Goal: Contribute content: Contribute content

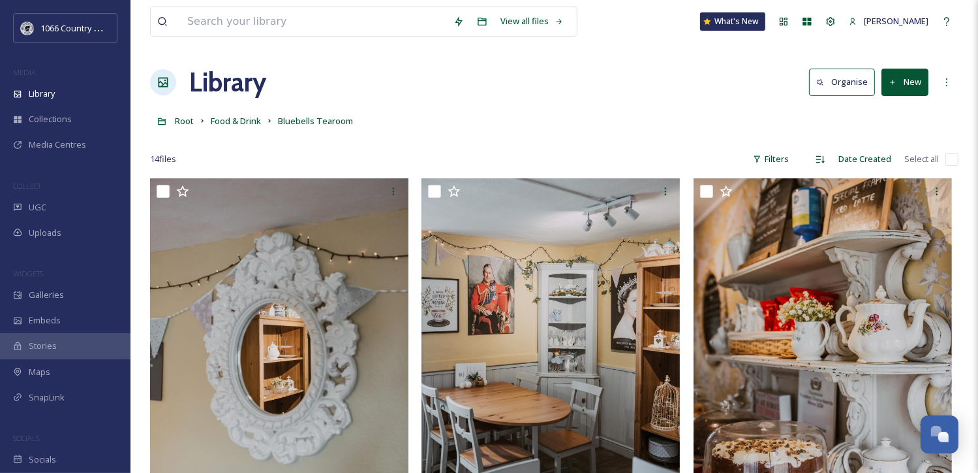
click at [950, 160] on input "checkbox" at bounding box center [952, 159] width 13 height 13
checkbox input "true"
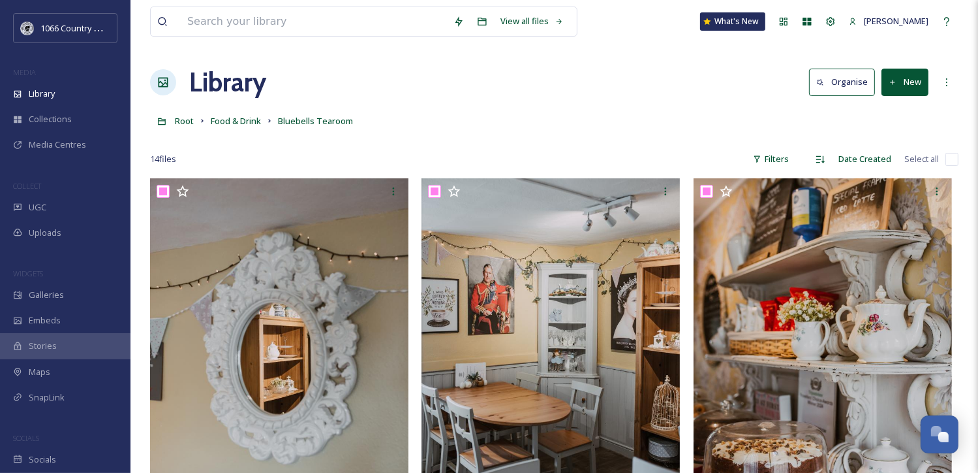
checkbox input "true"
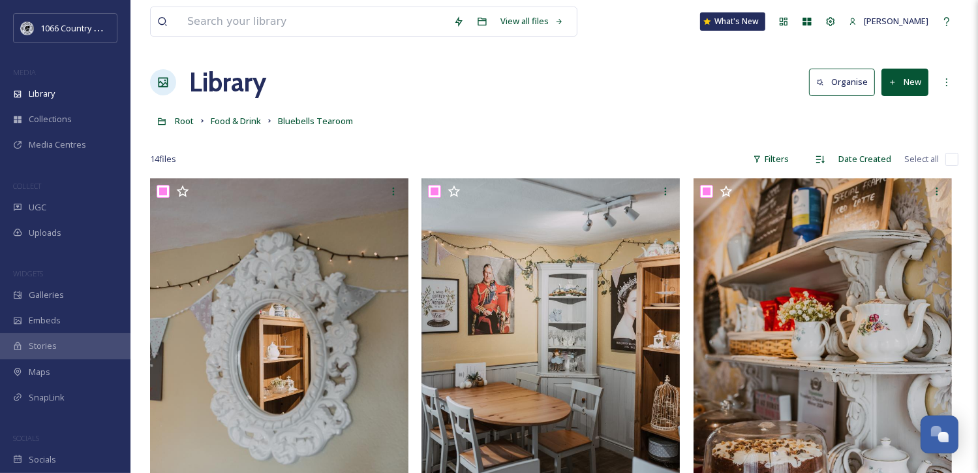
checkbox input "true"
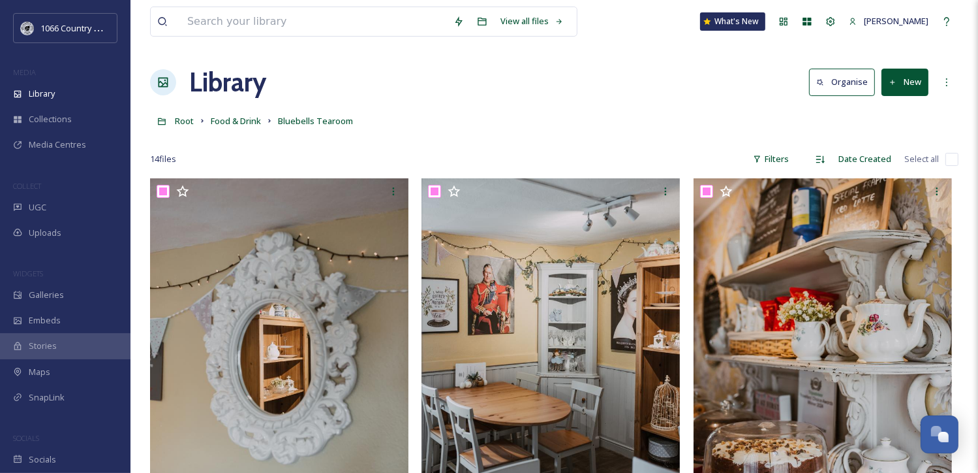
checkbox input "true"
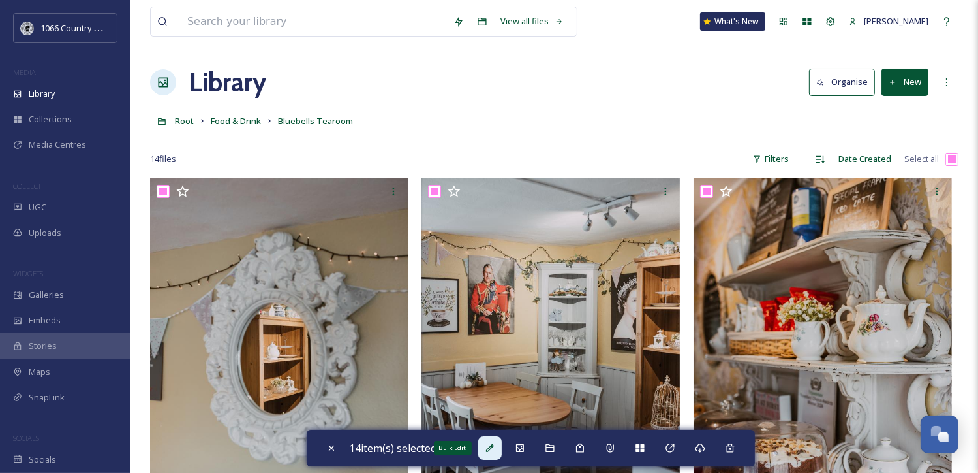
click at [494, 443] on icon at bounding box center [490, 448] width 10 height 10
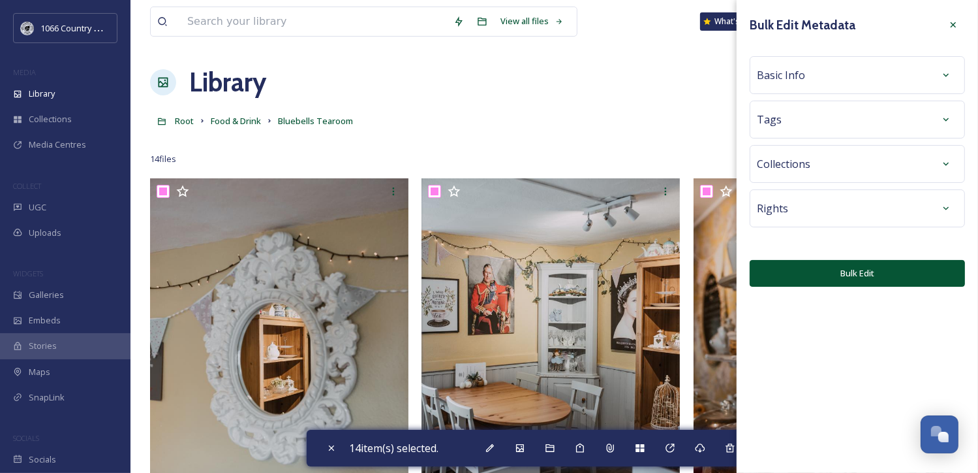
click at [834, 78] on div "Basic Info" at bounding box center [857, 74] width 201 height 23
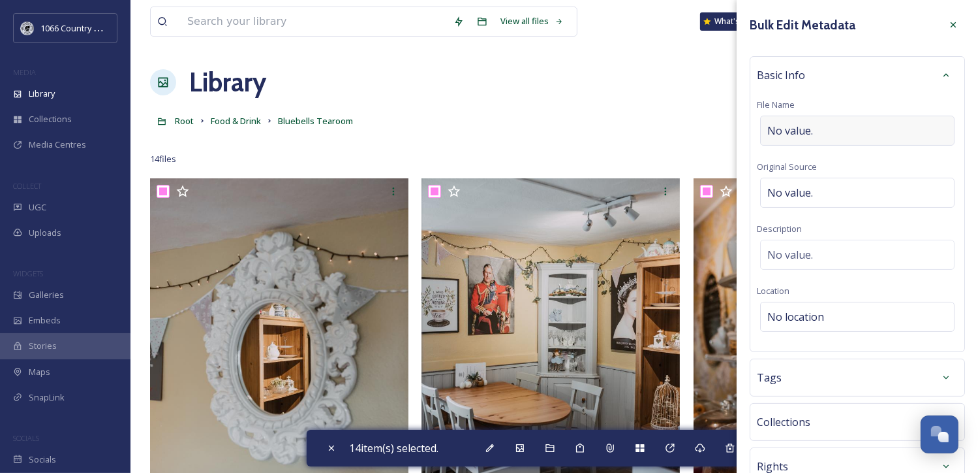
click at [845, 127] on div "No value." at bounding box center [857, 131] width 195 height 30
type input "Bluebells Tearoom - Campaign Shoot"
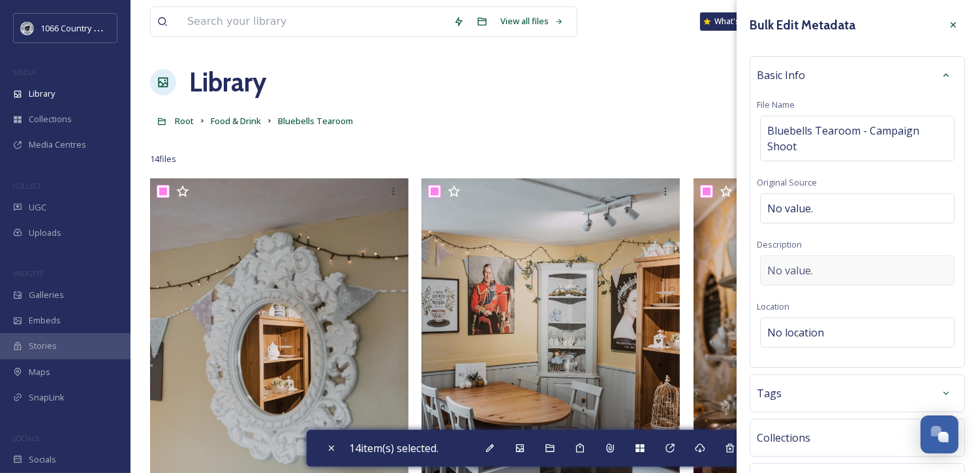
click at [818, 251] on div "Basic Info File Name Bluebells Tearoom - Campaign Shoot Original Source No valu…" at bounding box center [857, 211] width 215 height 311
click at [793, 267] on span "No value." at bounding box center [791, 270] width 46 height 16
paste textarea "I think the problem is that it is 'add to planner' and 'join our mailing list' …"
type textarea "I think the problem is that it is 'add to planner' and 'join our mailing list' …"
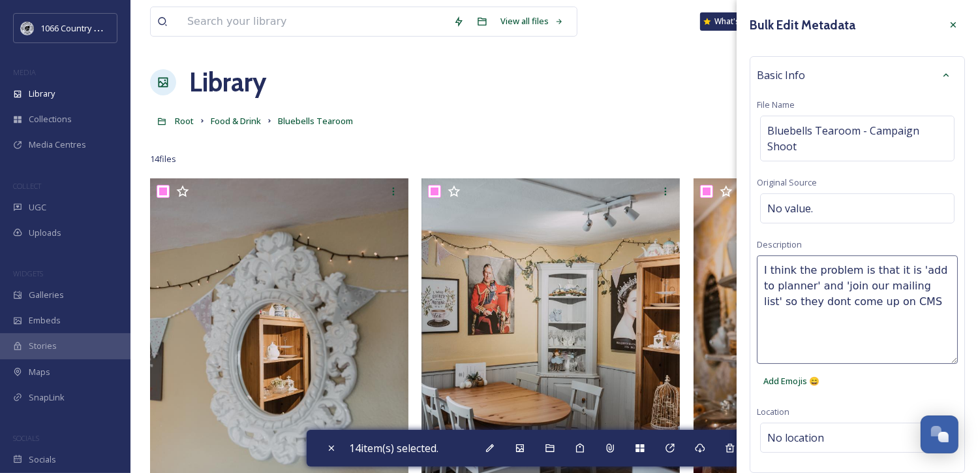
drag, startPoint x: 896, startPoint y: 304, endPoint x: 736, endPoint y: 277, distance: 161.5
click at [737, 277] on div "Bulk Edit Metadata Basic Info File Name Bluebells Tearoom - Campaign Shoot Orig…" at bounding box center [858, 339] width 242 height 678
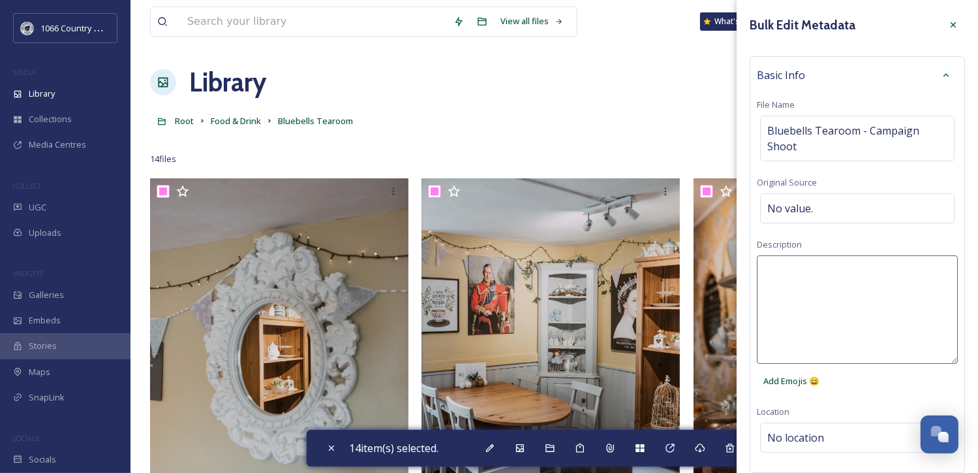
paste textarea "1066 Photography Campaign 2025 - [PERSON_NAME] Photography"
type textarea "1066 Photography Campaign 2025 - [PERSON_NAME] Photography"
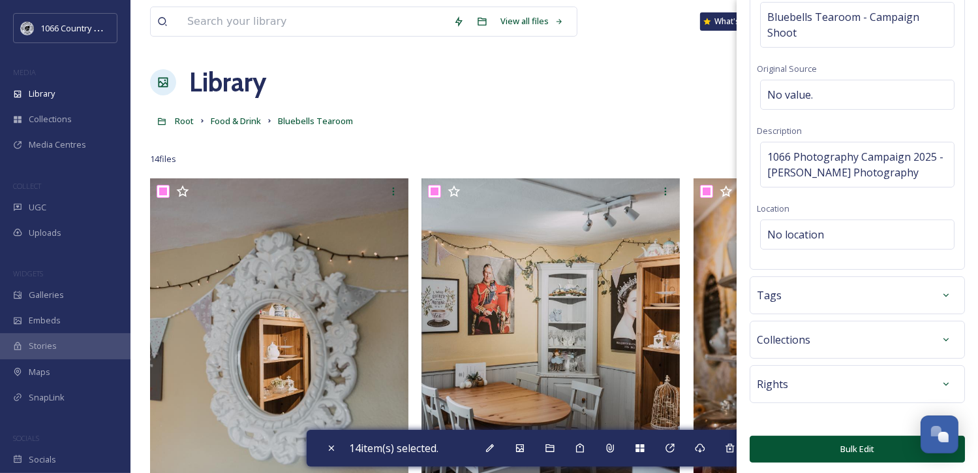
click at [835, 445] on button "Bulk Edit" at bounding box center [857, 448] width 215 height 27
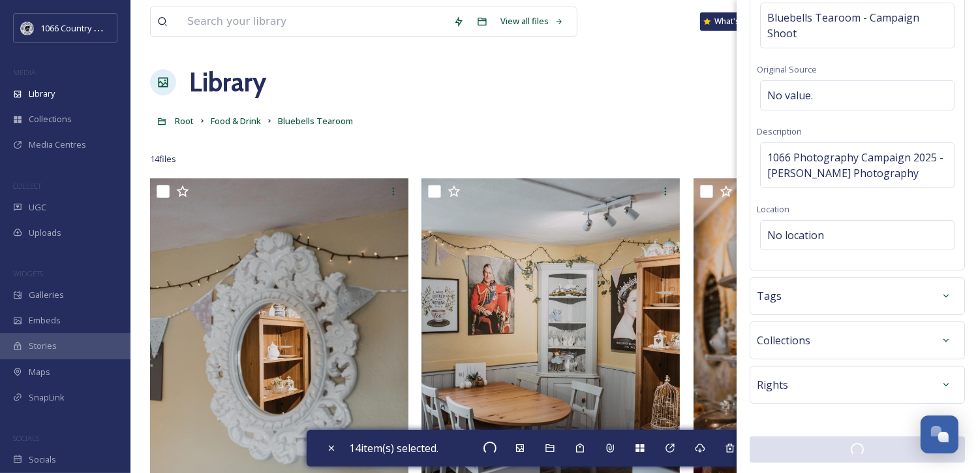
checkbox input "false"
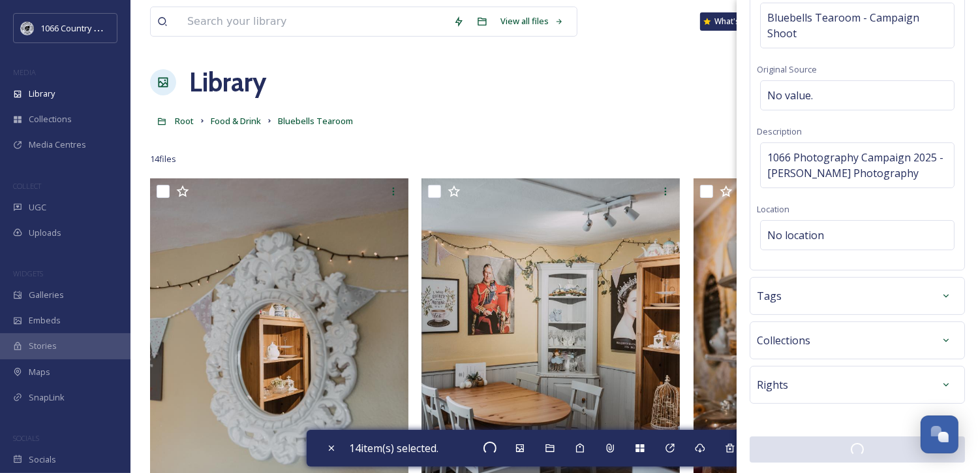
checkbox input "false"
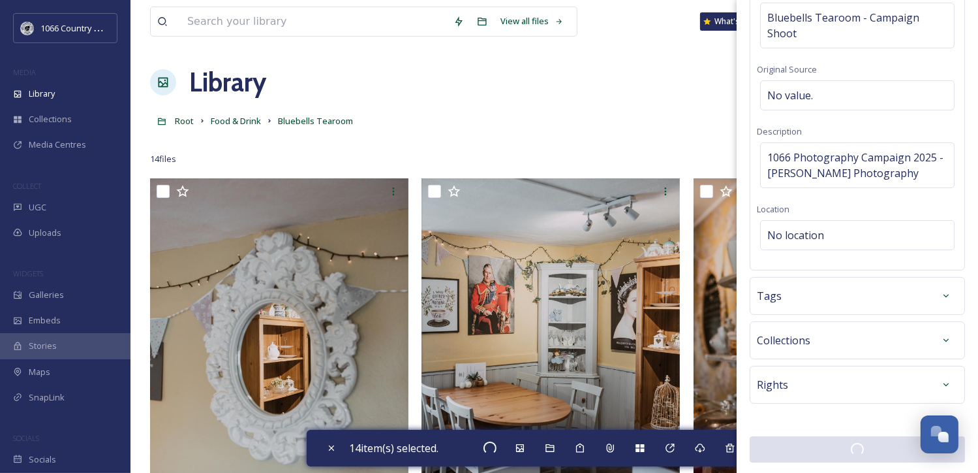
checkbox input "false"
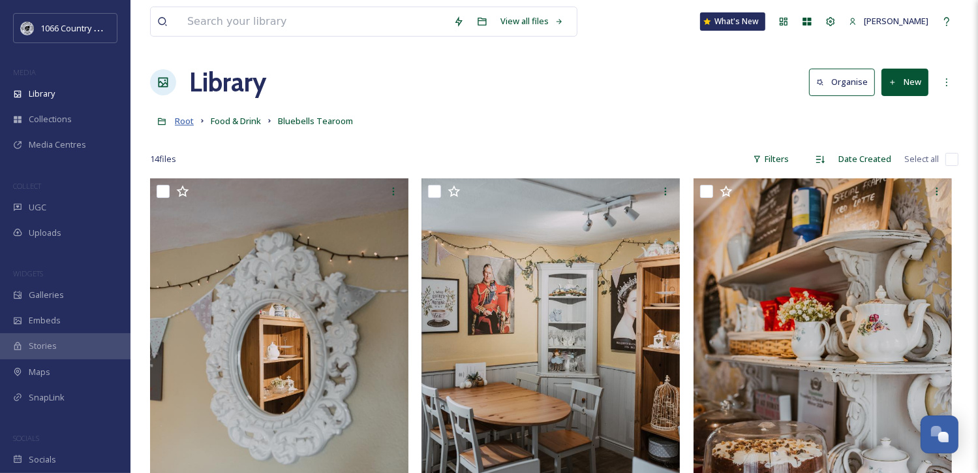
click at [183, 121] on span "Root" at bounding box center [184, 121] width 19 height 12
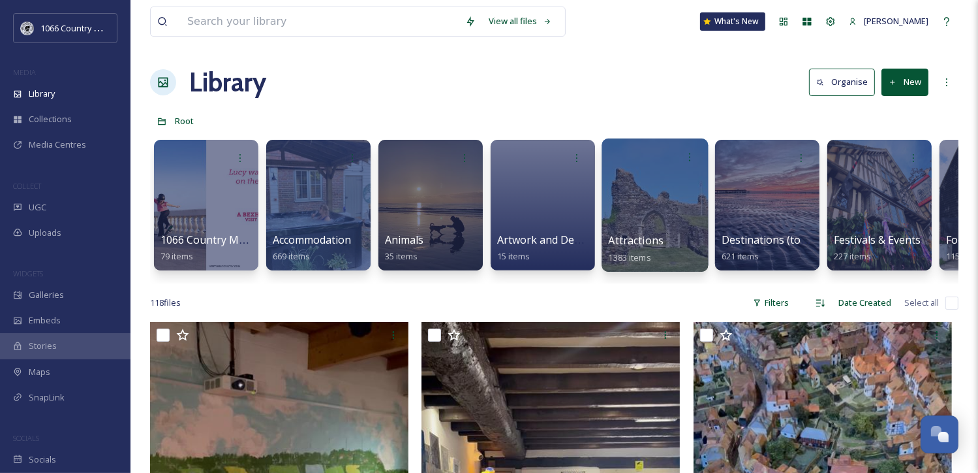
click at [655, 238] on span "Attractions" at bounding box center [636, 240] width 55 height 14
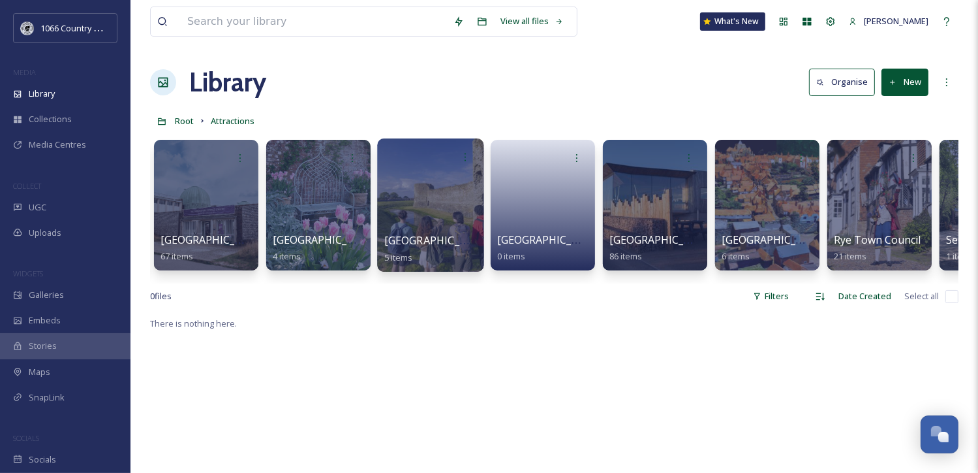
scroll to position [0, 4083]
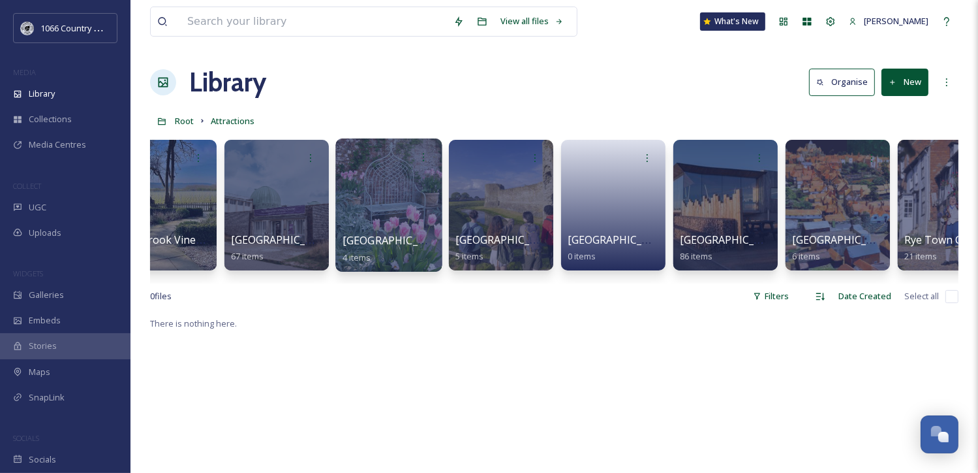
click at [420, 225] on div at bounding box center [389, 204] width 106 height 133
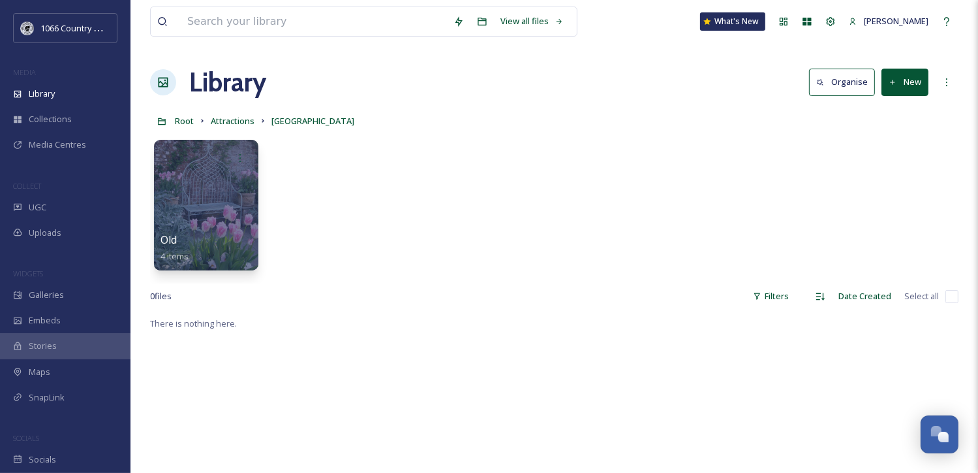
click at [901, 82] on button "New" at bounding box center [905, 82] width 47 height 27
click at [869, 108] on icon at bounding box center [866, 112] width 10 height 10
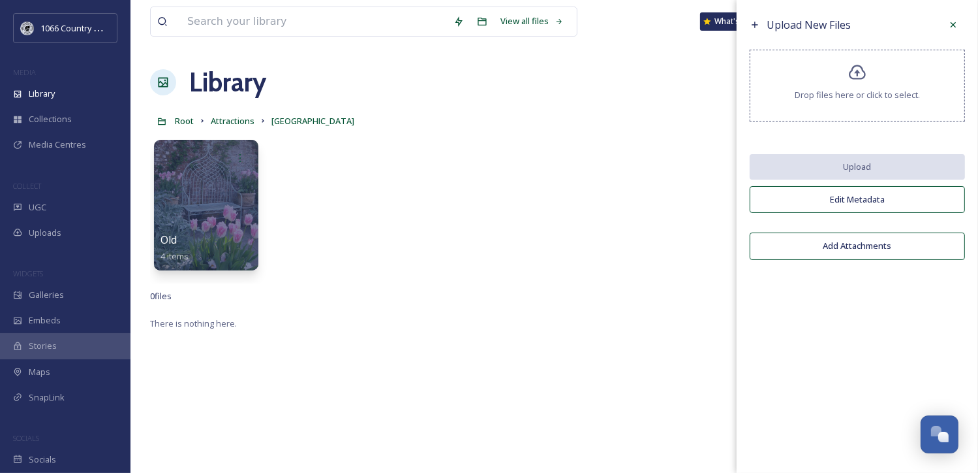
click at [825, 101] on div "Drop files here or click to select." at bounding box center [857, 86] width 215 height 72
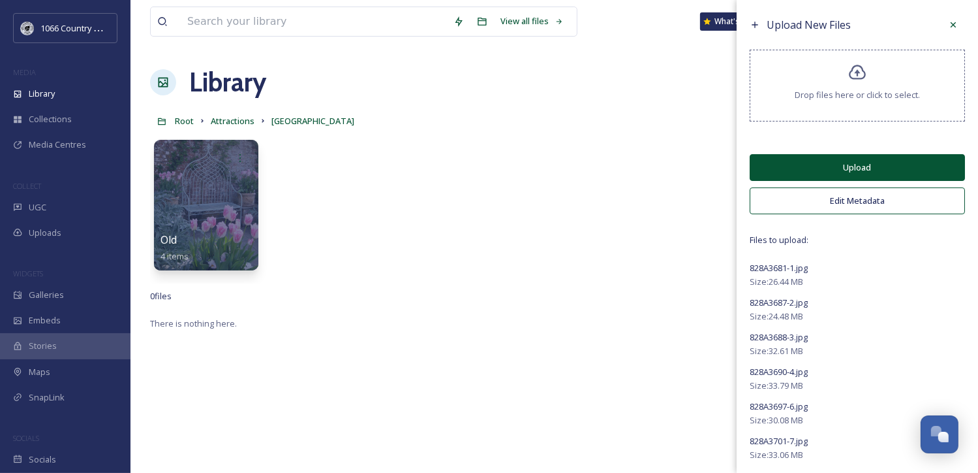
click at [843, 159] on button "Upload" at bounding box center [857, 167] width 215 height 27
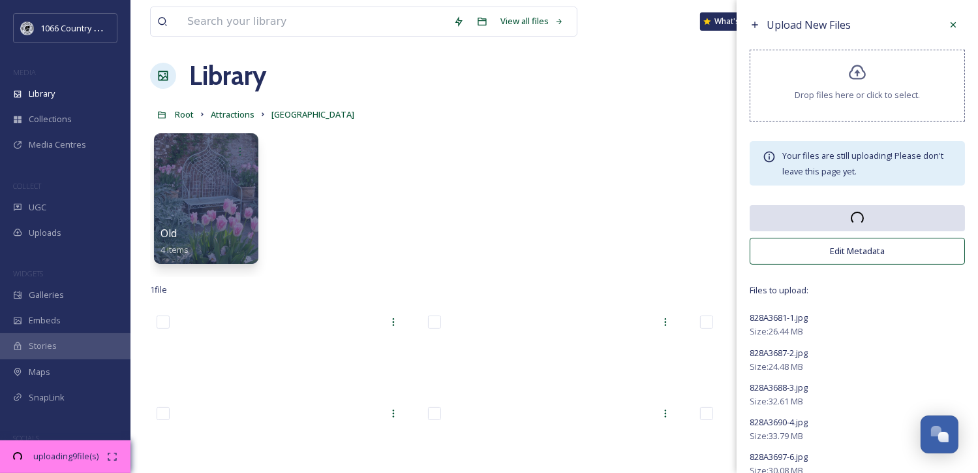
scroll to position [5, 0]
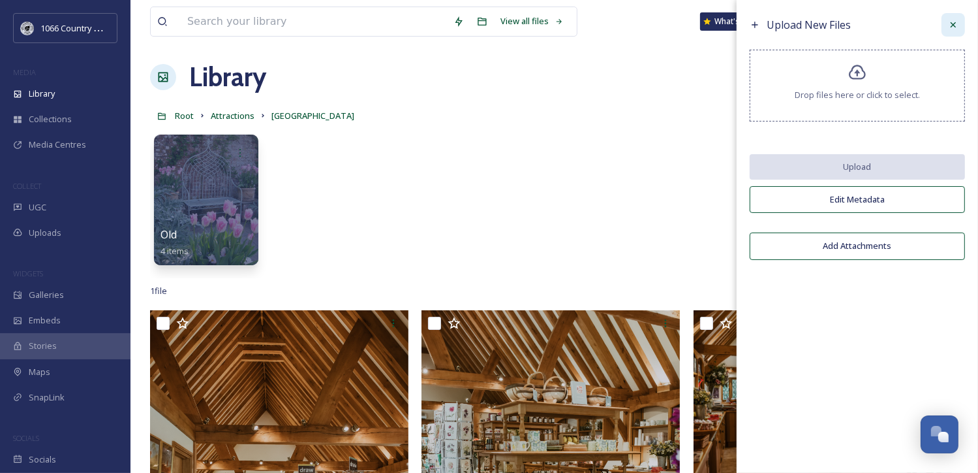
click at [954, 26] on icon at bounding box center [953, 25] width 10 height 10
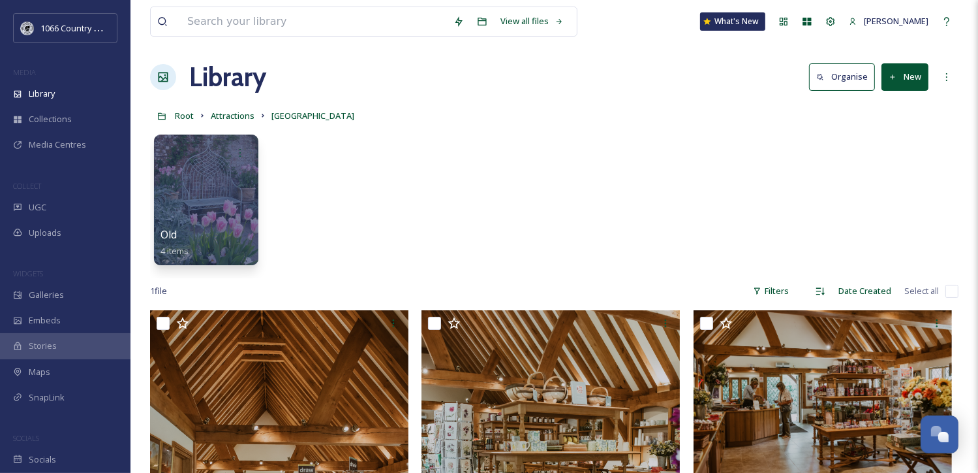
click at [948, 290] on input "checkbox" at bounding box center [952, 291] width 13 height 13
checkbox input "true"
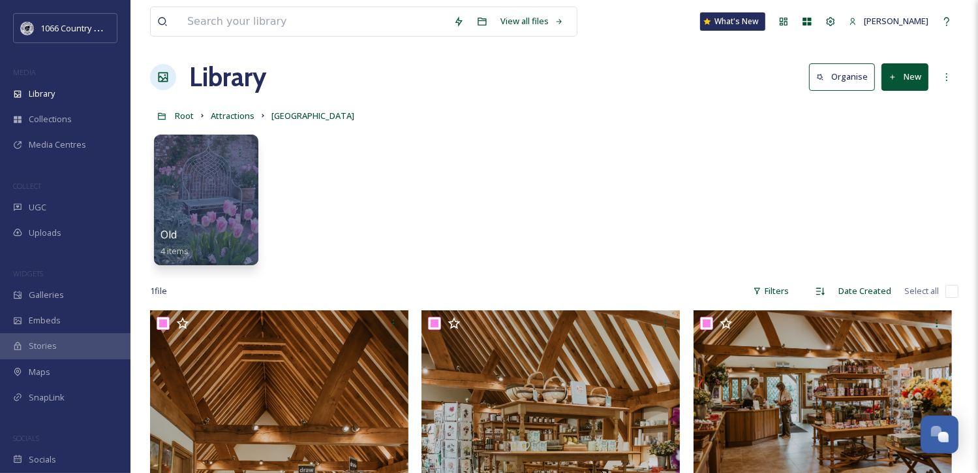
checkbox input "true"
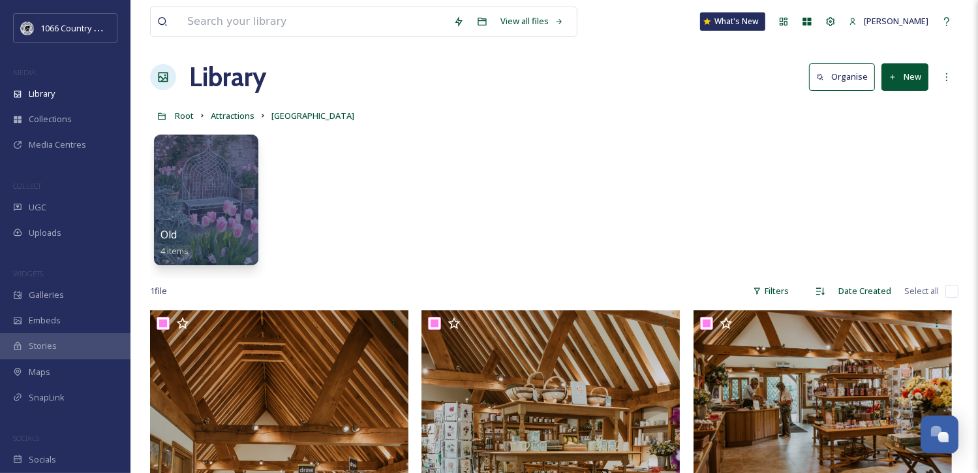
checkbox input "true"
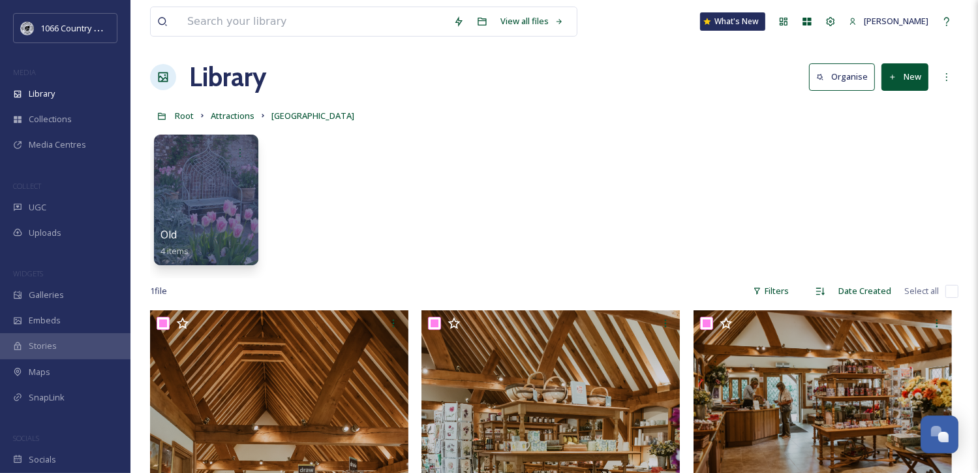
checkbox input "true"
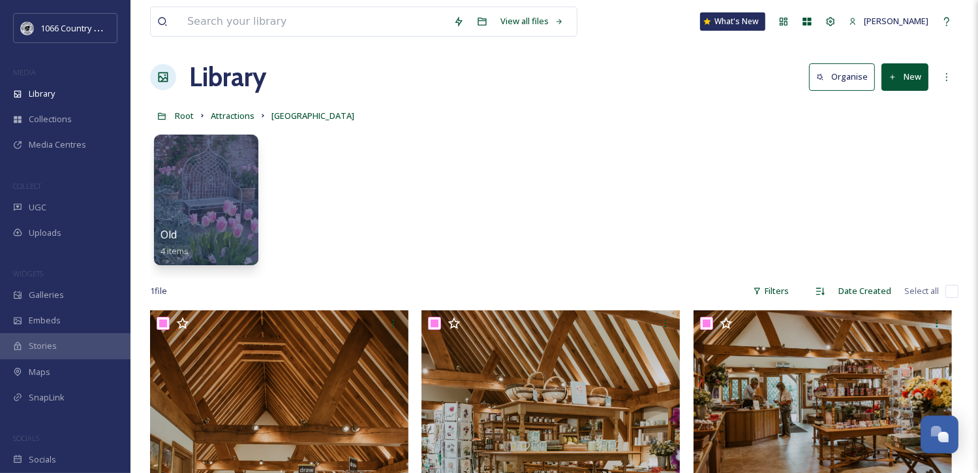
checkbox input "true"
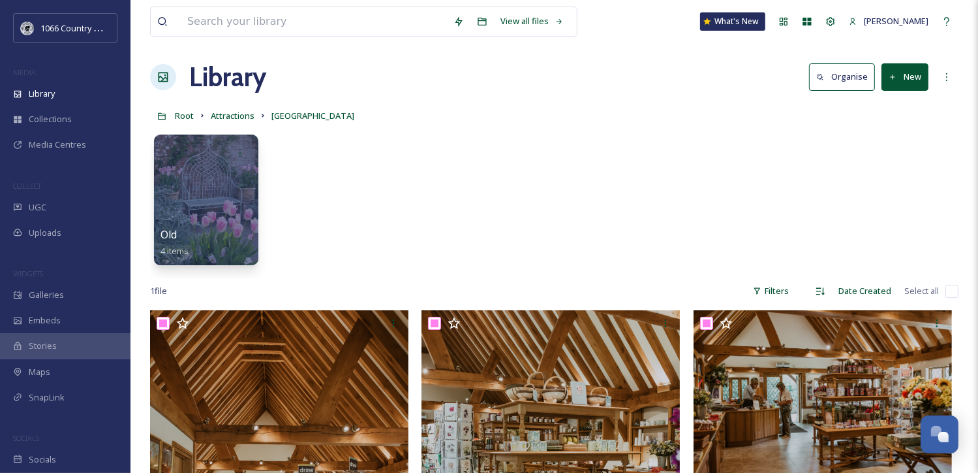
checkbox input "true"
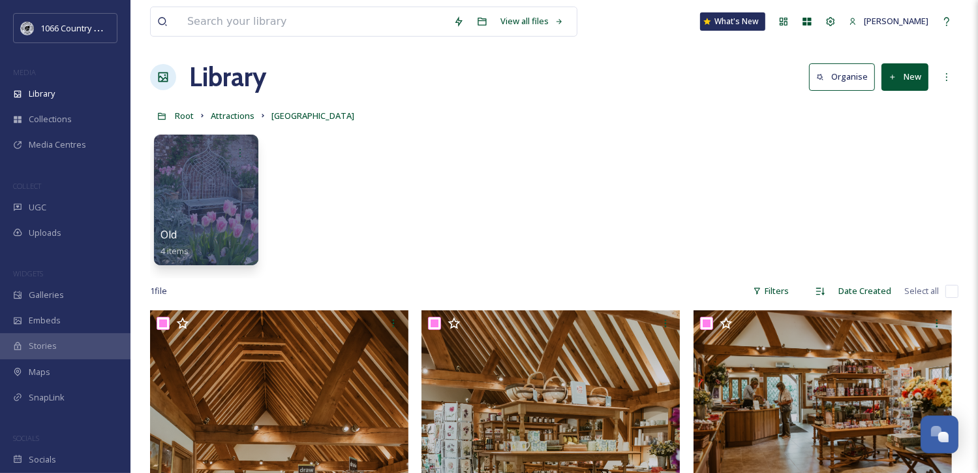
checkbox input "true"
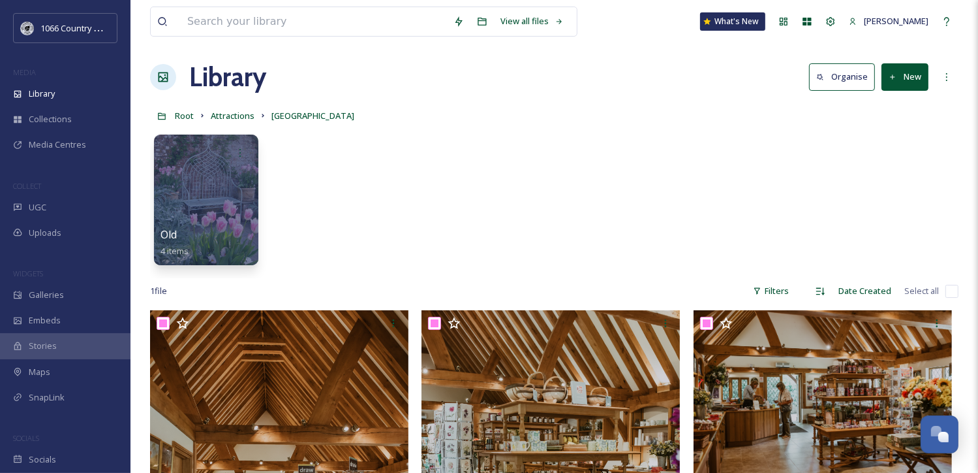
checkbox input "true"
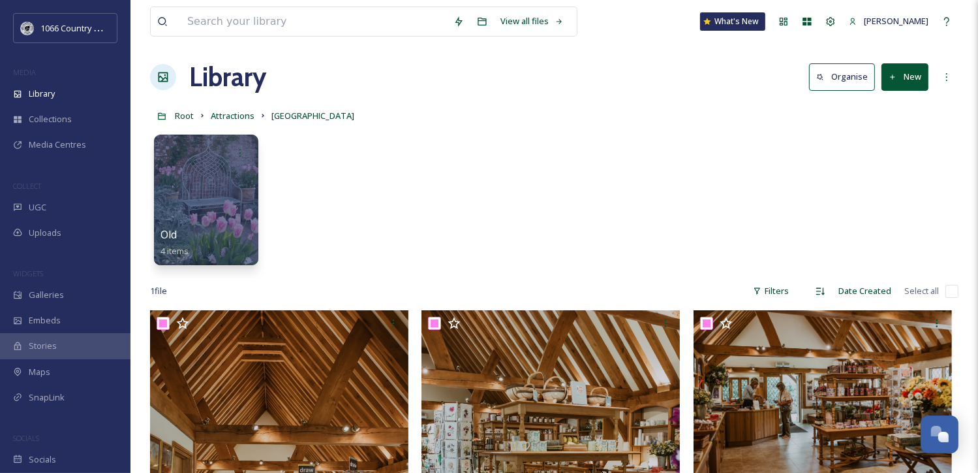
checkbox input "true"
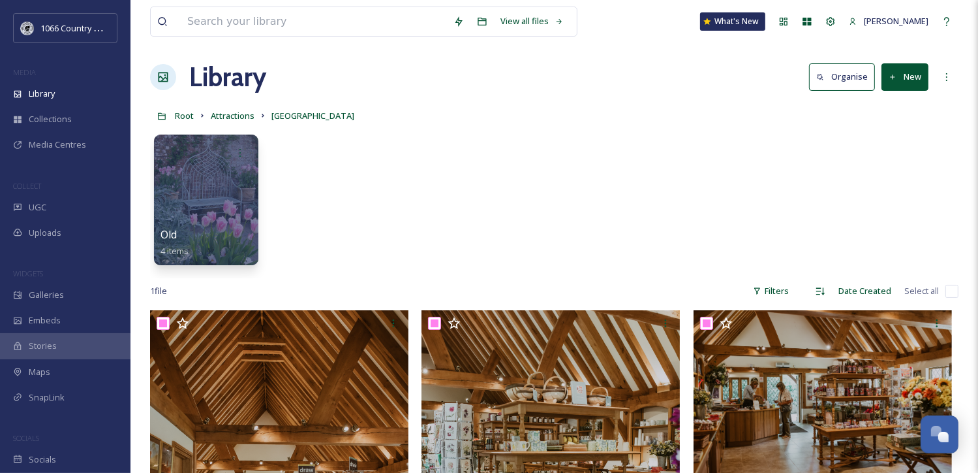
checkbox input "true"
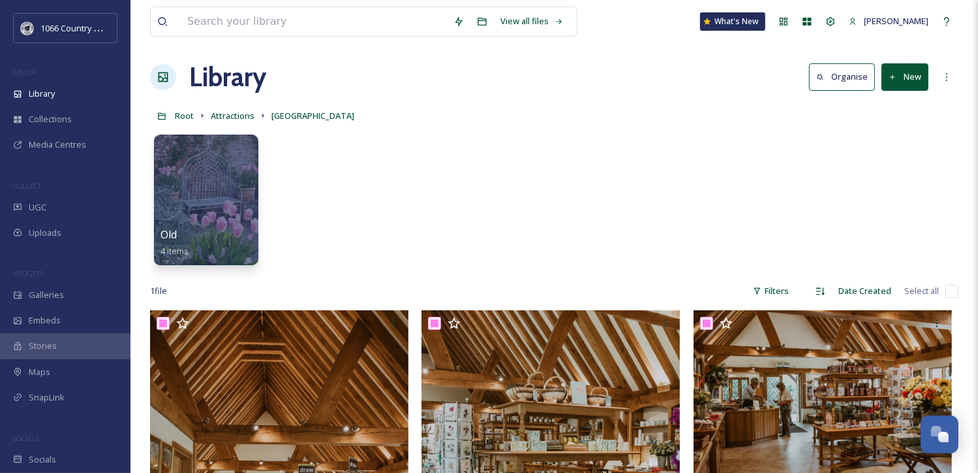
checkbox input "true"
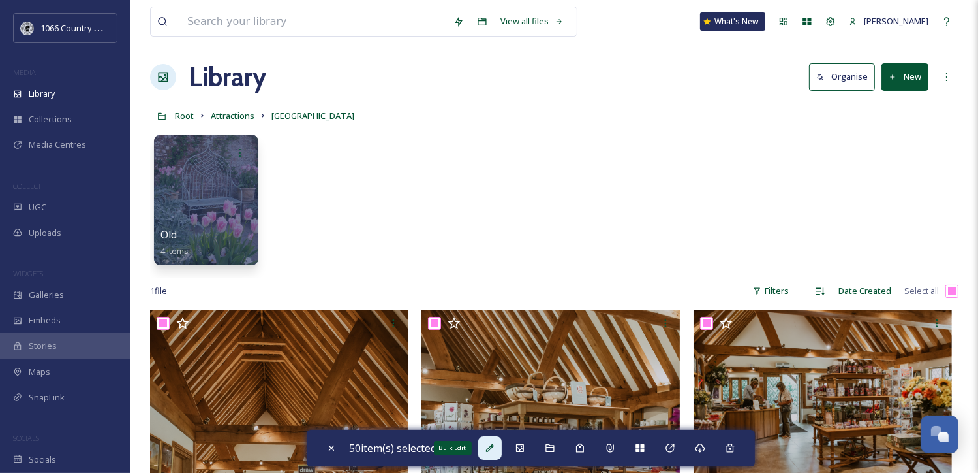
click at [488, 451] on icon at bounding box center [490, 448] width 10 height 10
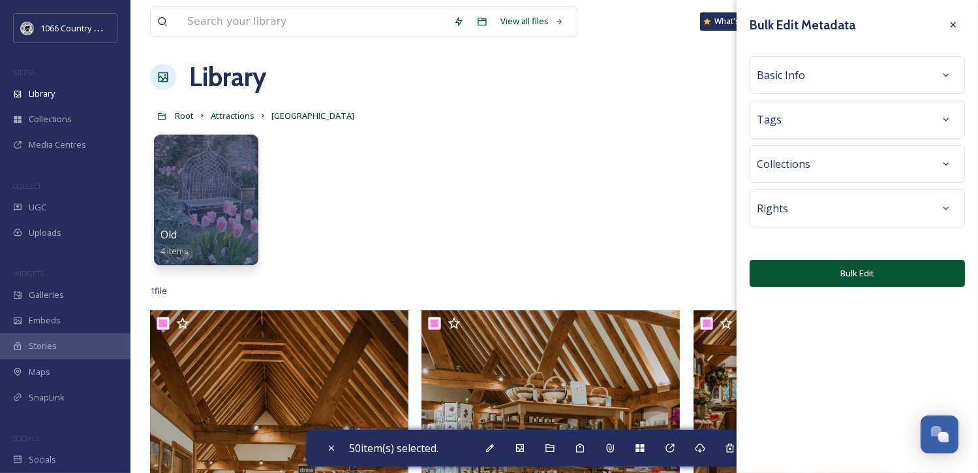
click at [906, 74] on div "Basic Info" at bounding box center [857, 74] width 201 height 23
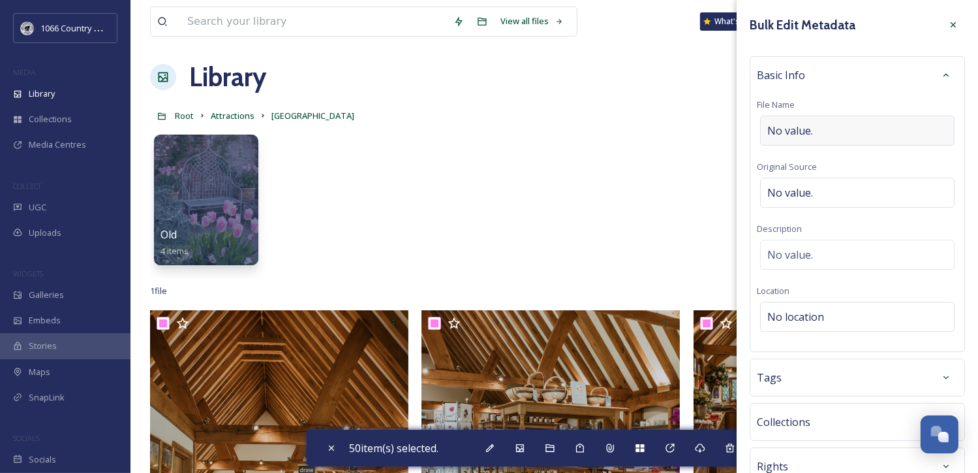
click at [835, 140] on div "No value." at bounding box center [857, 131] width 195 height 30
type input "[GEOGRAPHIC_DATA] - Campaign Shoot"
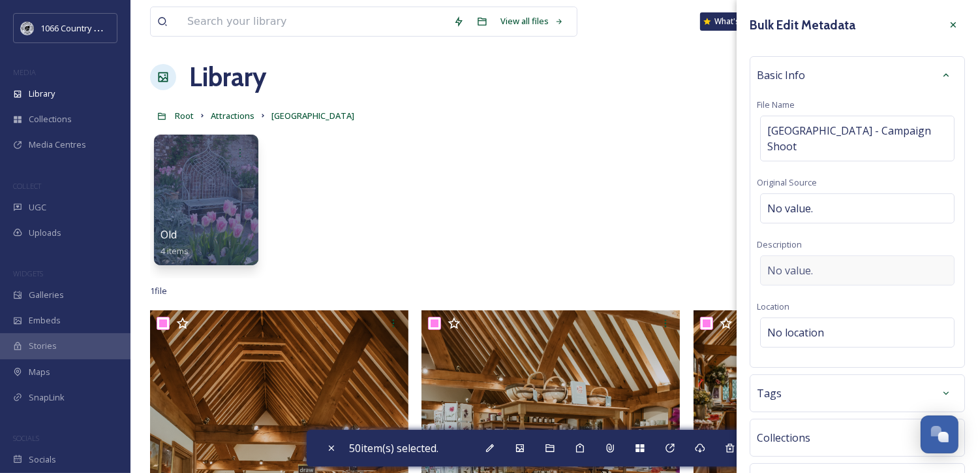
click at [859, 248] on div "Basic Info File Name [GEOGRAPHIC_DATA] - Campaign Shoot Original Source No valu…" at bounding box center [857, 211] width 215 height 311
click at [781, 273] on span "No value." at bounding box center [791, 270] width 46 height 16
paste textarea "Hi There, I am currently doing the edits to the website from the government rep…"
type textarea "Hi There, I am currently doing the edits to the website from the government rep…"
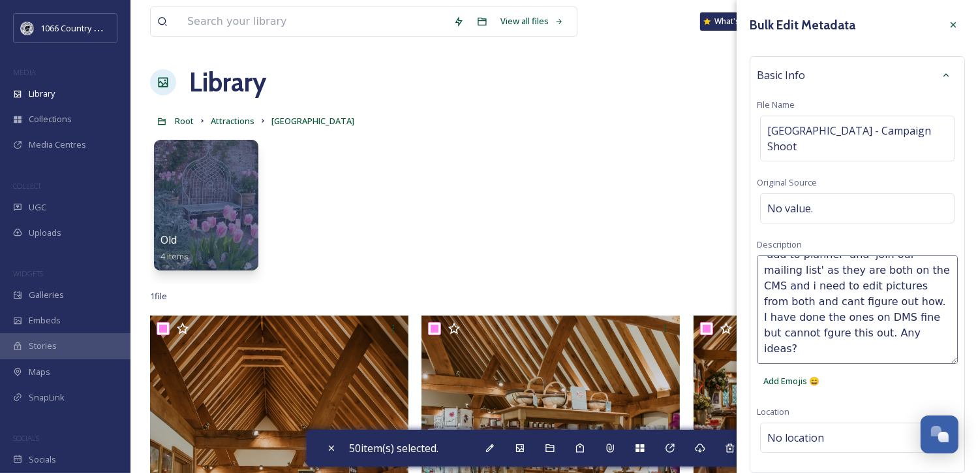
scroll to position [0, 0]
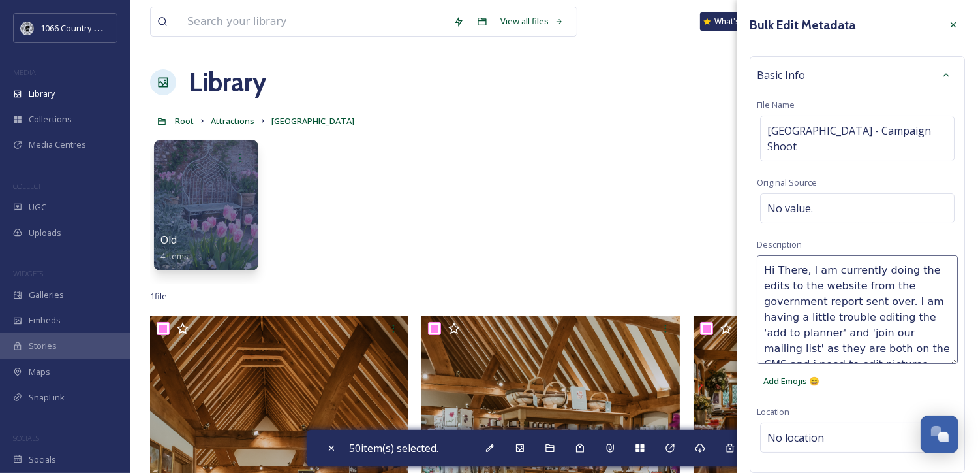
drag, startPoint x: 833, startPoint y: 345, endPoint x: 726, endPoint y: 196, distance: 183.9
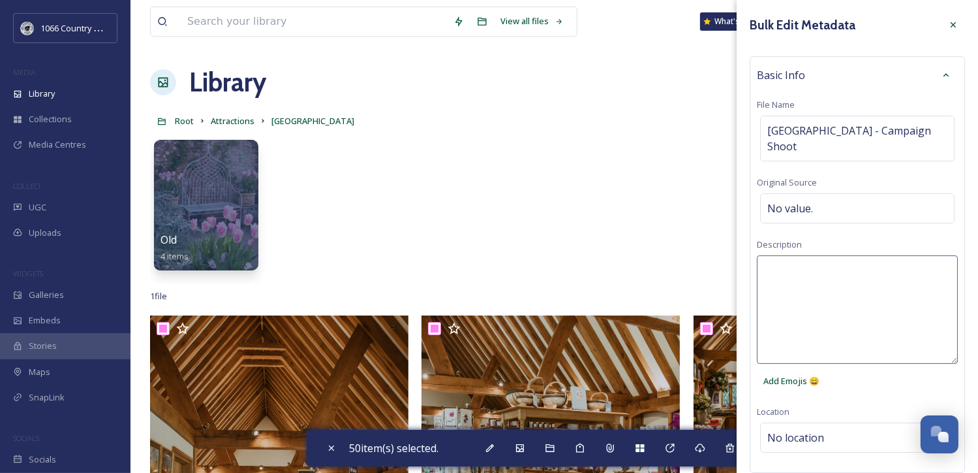
paste textarea "1066 Photography Campaign 2025 - [PERSON_NAME] Photography"
type textarea "1066 Photography Campaign 2025 - [PERSON_NAME] Photography"
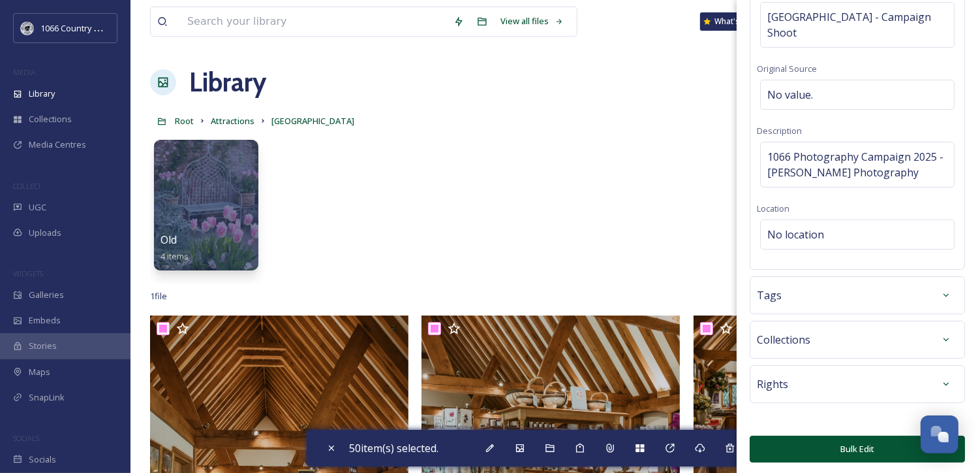
click at [813, 443] on button "Bulk Edit" at bounding box center [857, 448] width 215 height 27
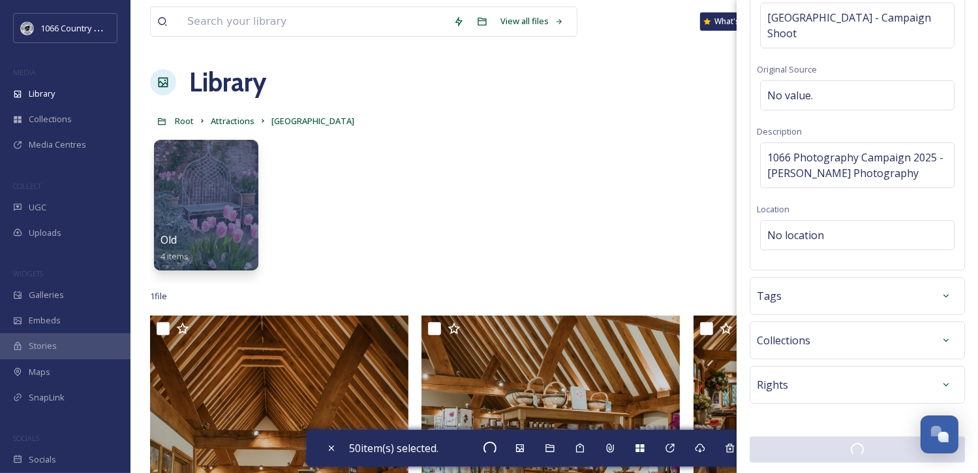
checkbox input "false"
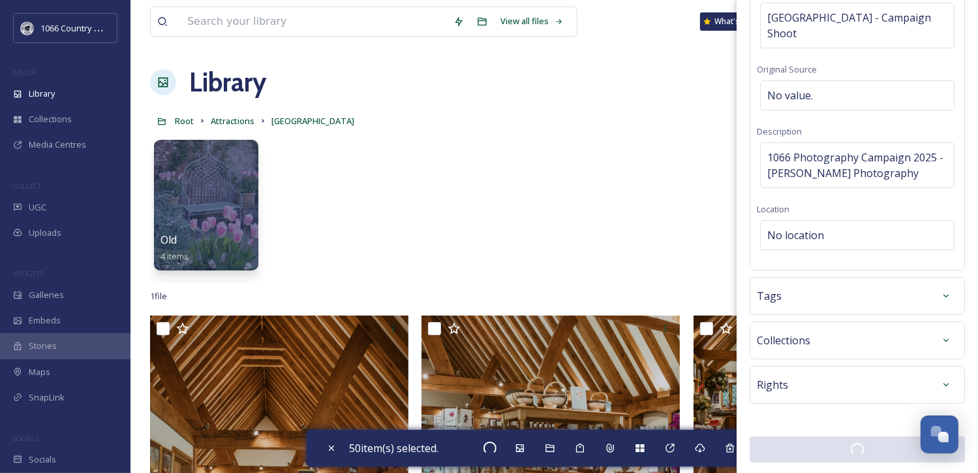
checkbox input "false"
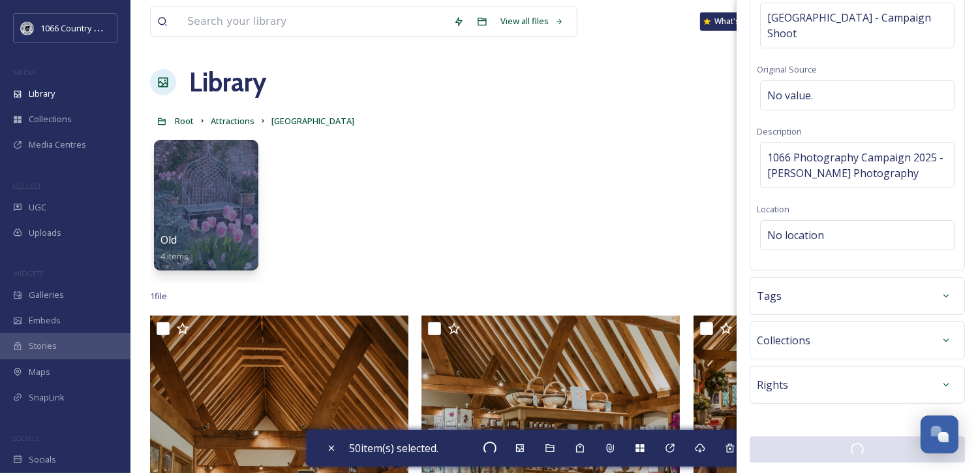
checkbox input "false"
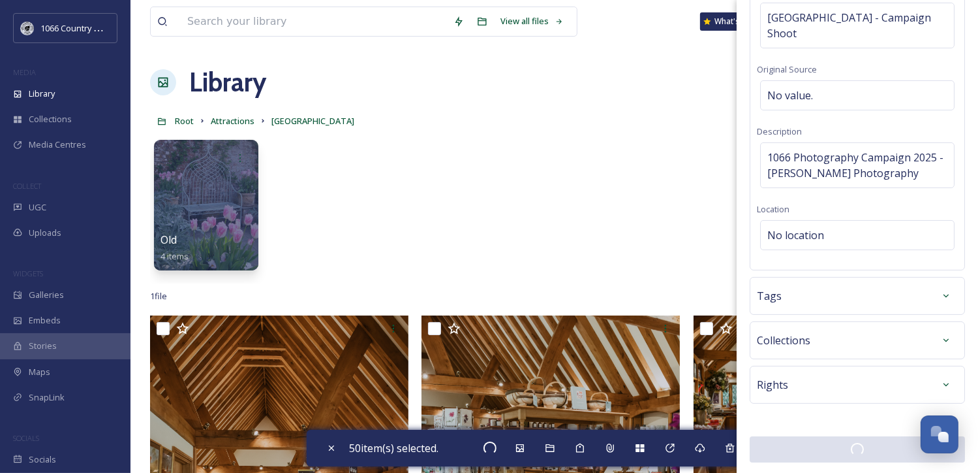
checkbox input "false"
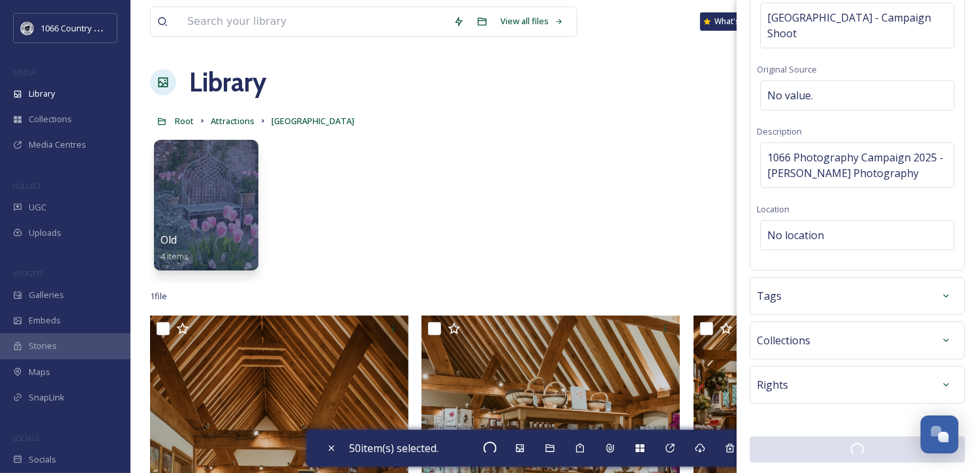
checkbox input "false"
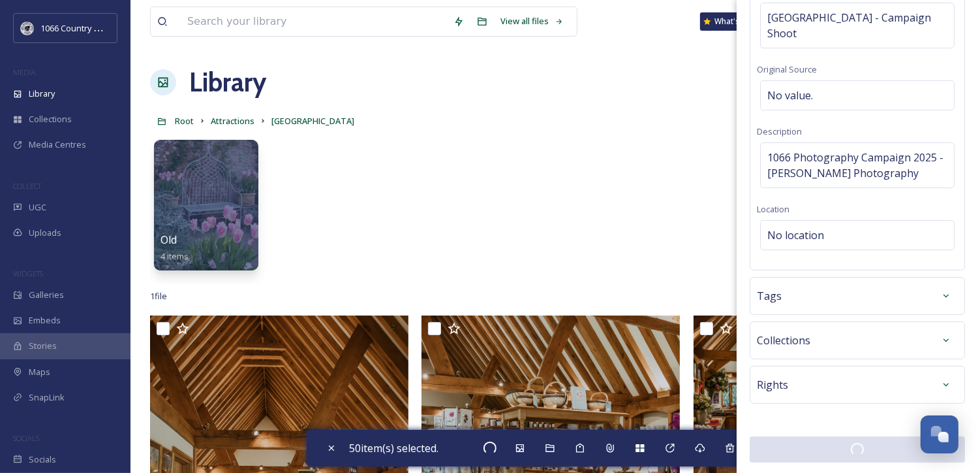
checkbox input "false"
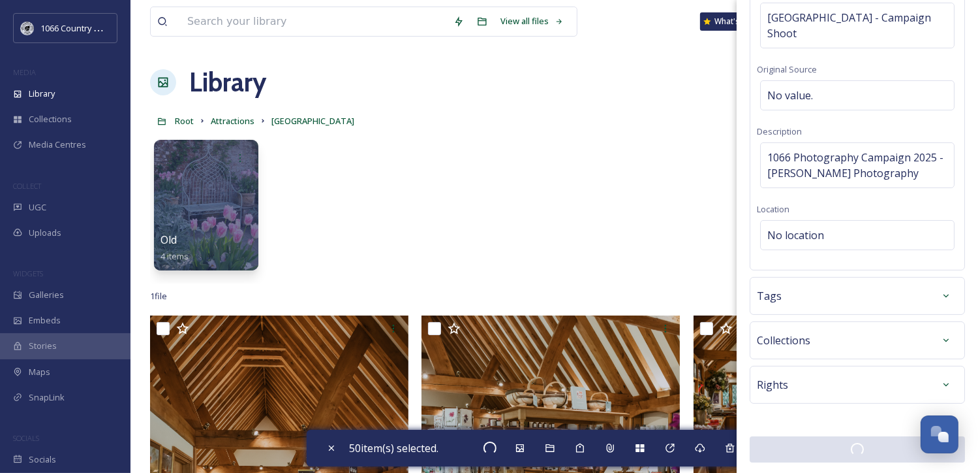
checkbox input "false"
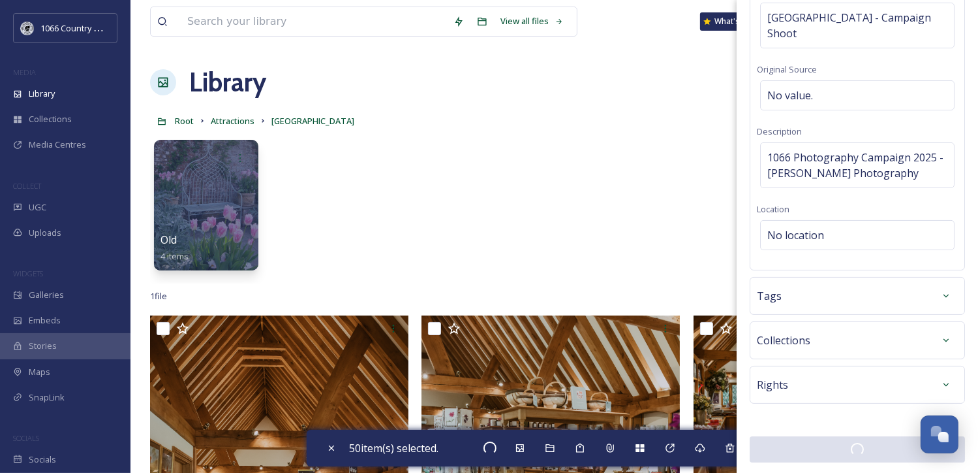
checkbox input "false"
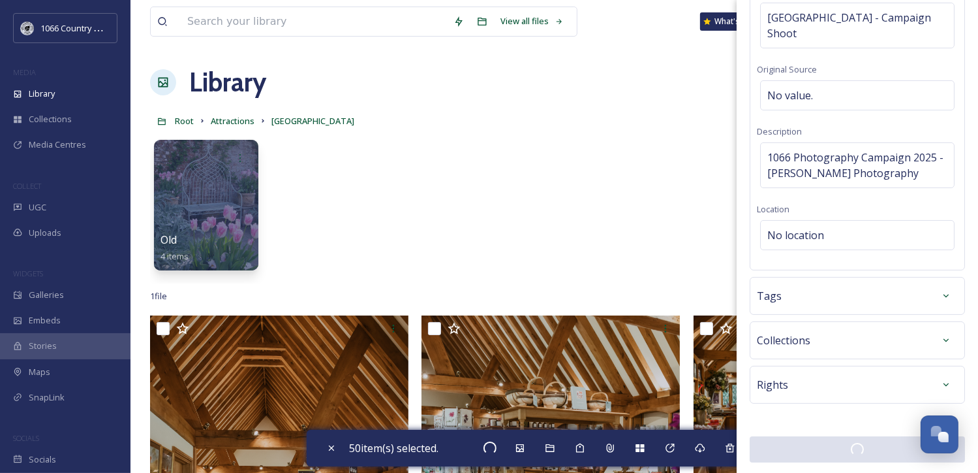
checkbox input "false"
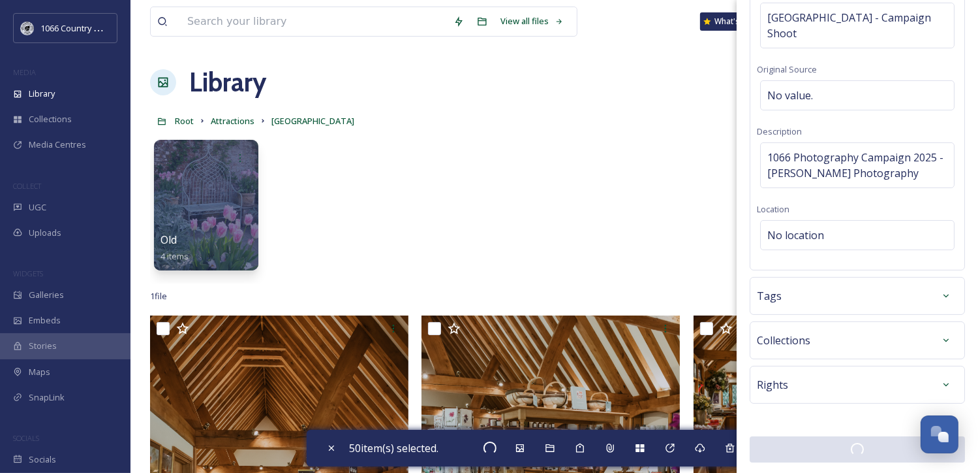
checkbox input "false"
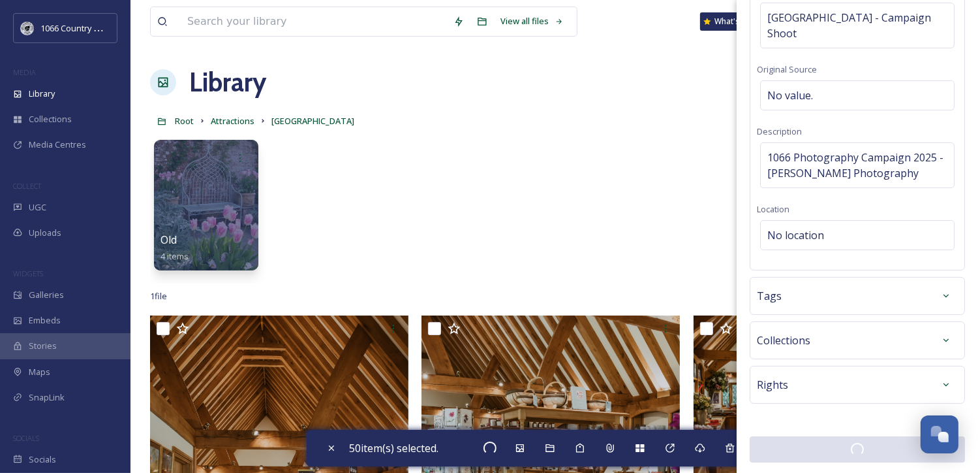
checkbox input "false"
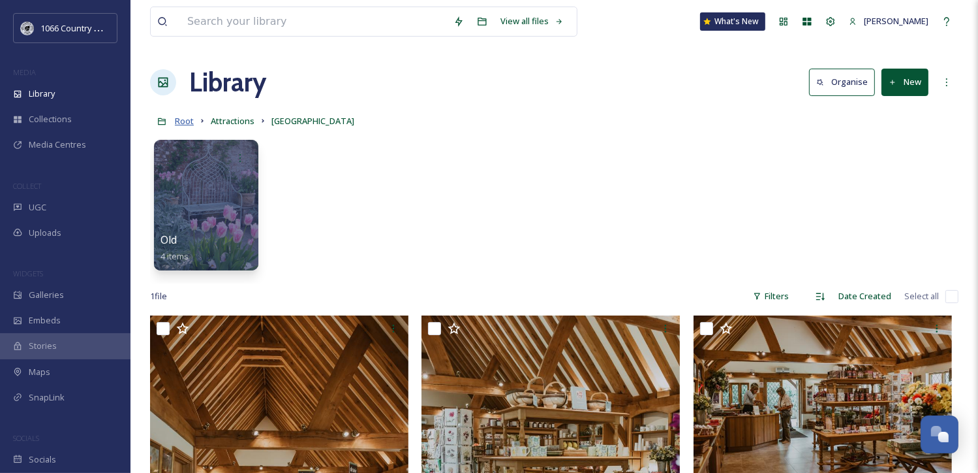
click at [181, 120] on span "Root" at bounding box center [184, 121] width 19 height 12
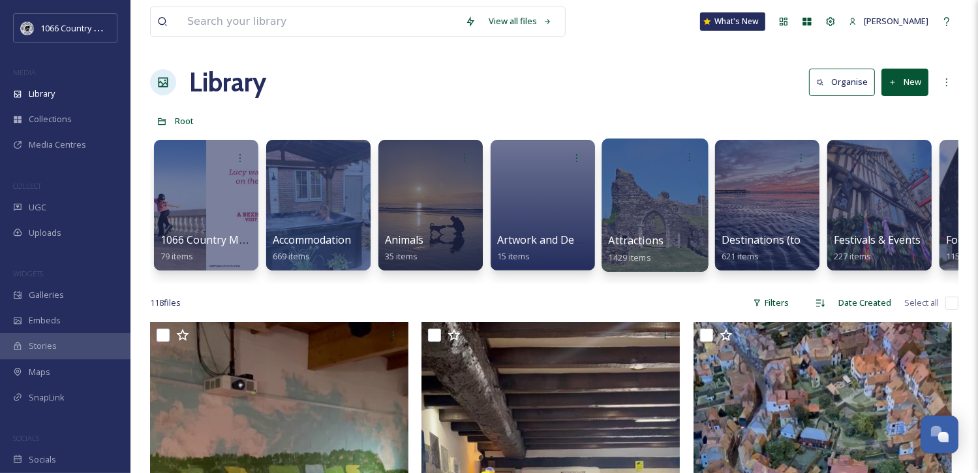
click at [655, 228] on div at bounding box center [655, 204] width 106 height 133
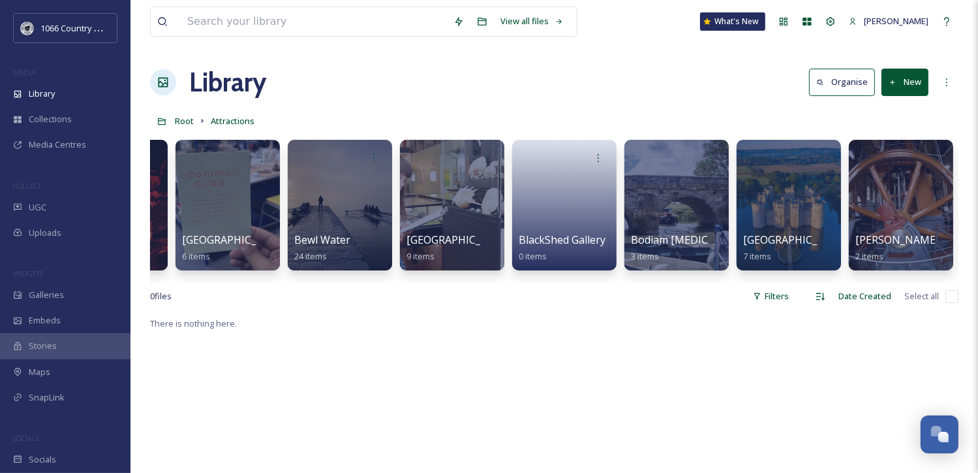
scroll to position [0, 569]
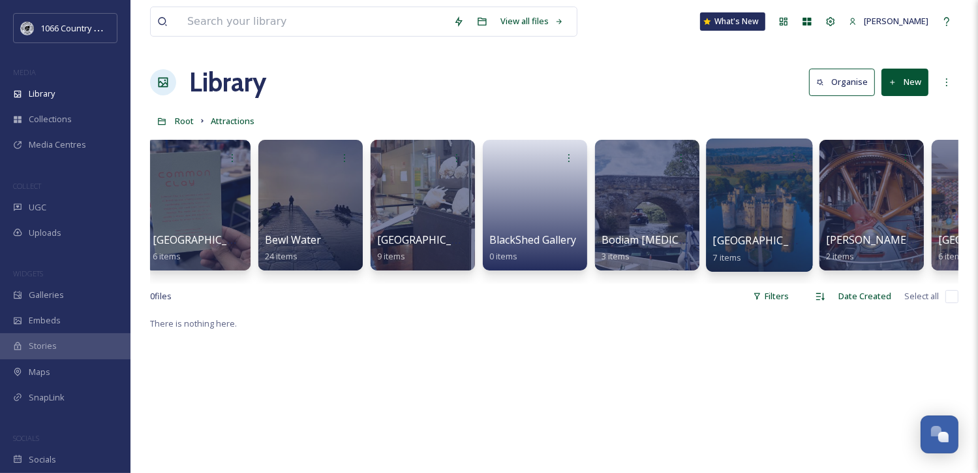
click at [765, 234] on span "[GEOGRAPHIC_DATA]" at bounding box center [766, 240] width 107 height 14
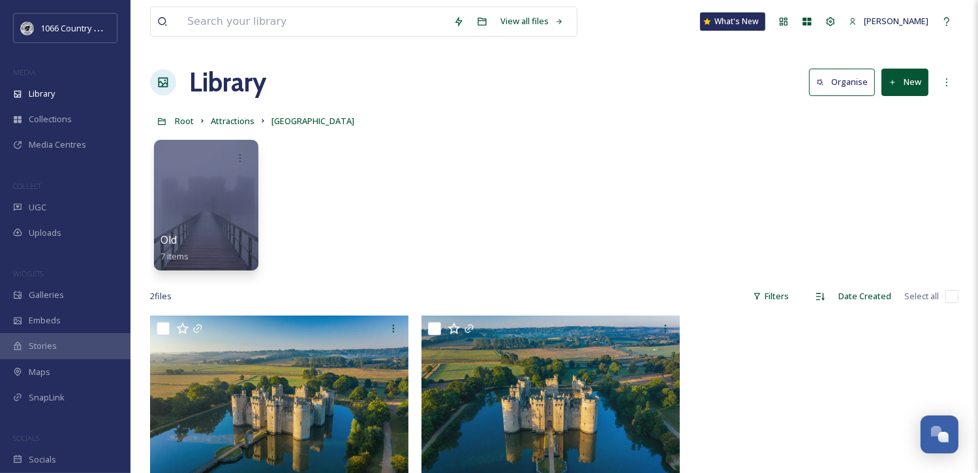
click at [913, 87] on button "New" at bounding box center [905, 82] width 47 height 27
click at [896, 110] on span "File Upload" at bounding box center [899, 112] width 43 height 12
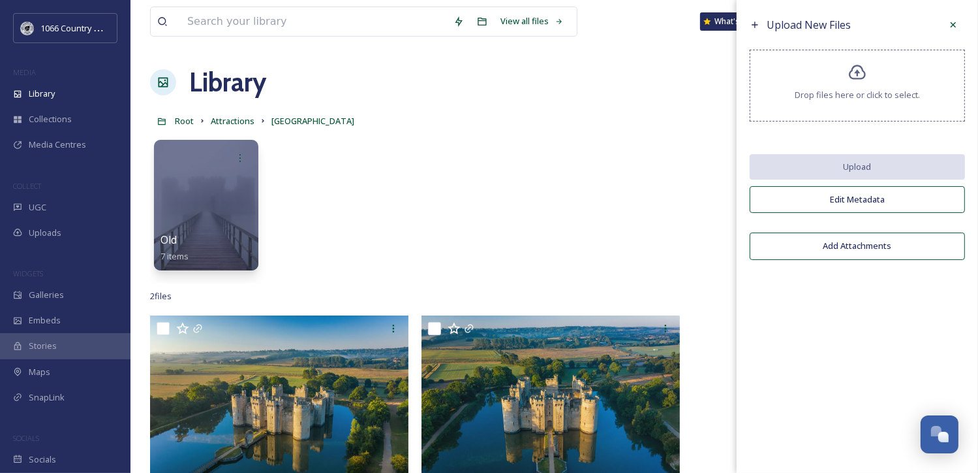
click at [869, 89] on span "Drop files here or click to select." at bounding box center [857, 95] width 125 height 12
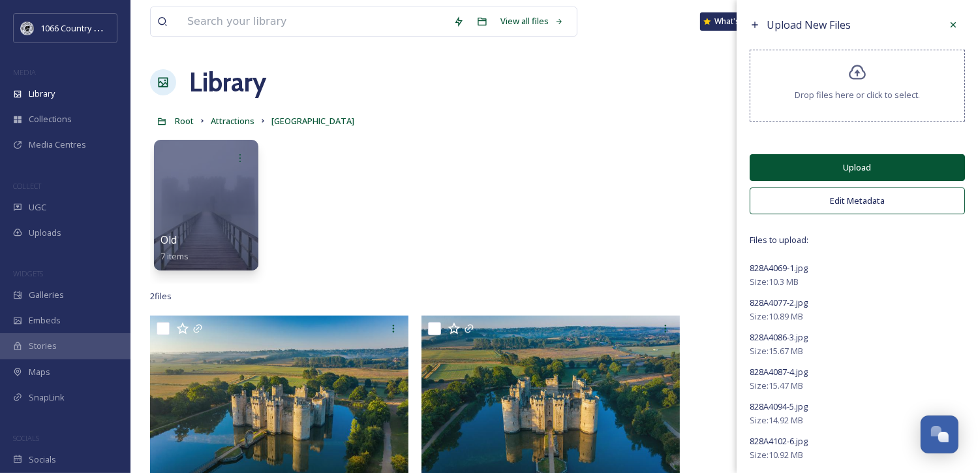
click at [839, 154] on button "Upload" at bounding box center [857, 167] width 215 height 27
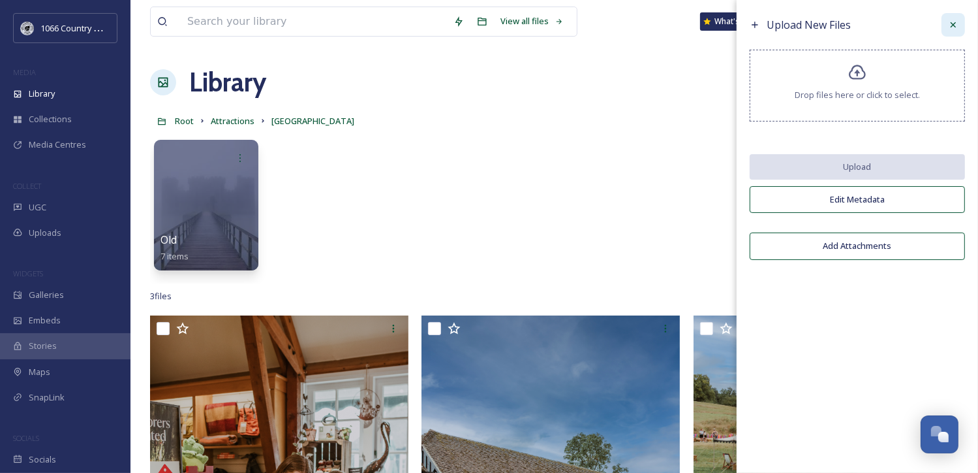
click at [951, 22] on icon at bounding box center [953, 25] width 10 height 10
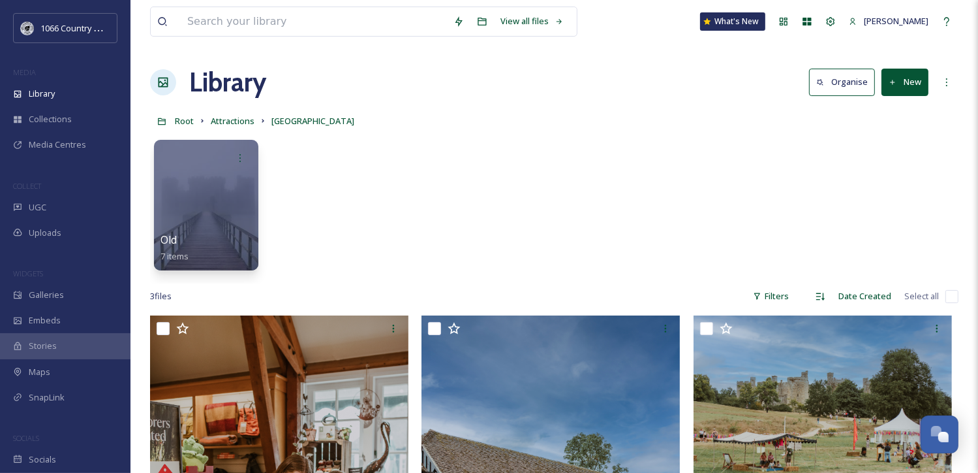
click at [956, 296] on input "checkbox" at bounding box center [952, 296] width 13 height 13
checkbox input "true"
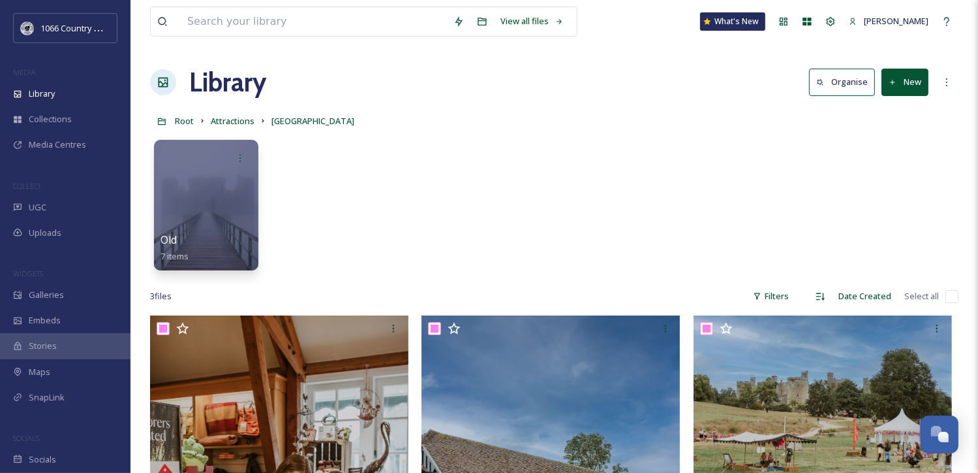
checkbox input "true"
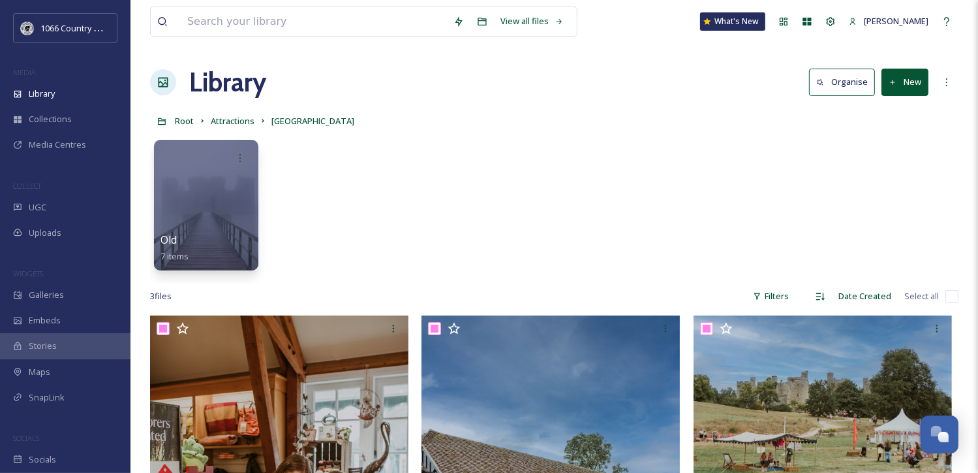
checkbox input "true"
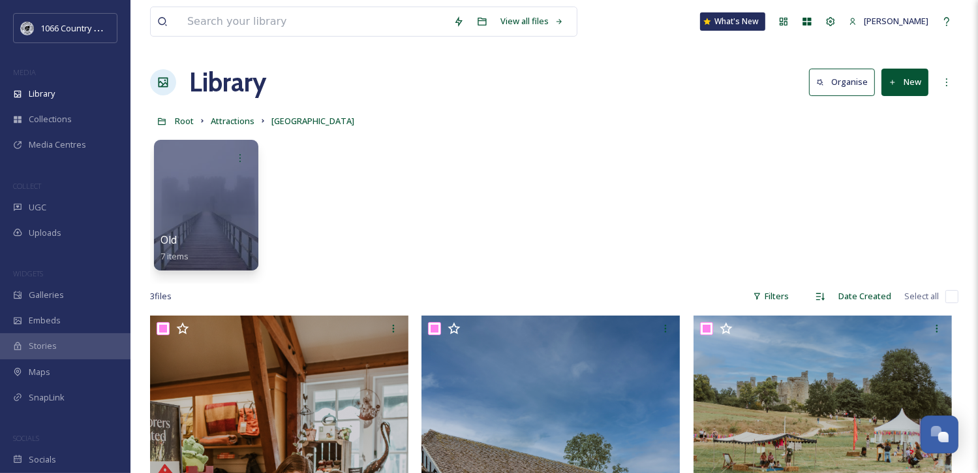
checkbox input "true"
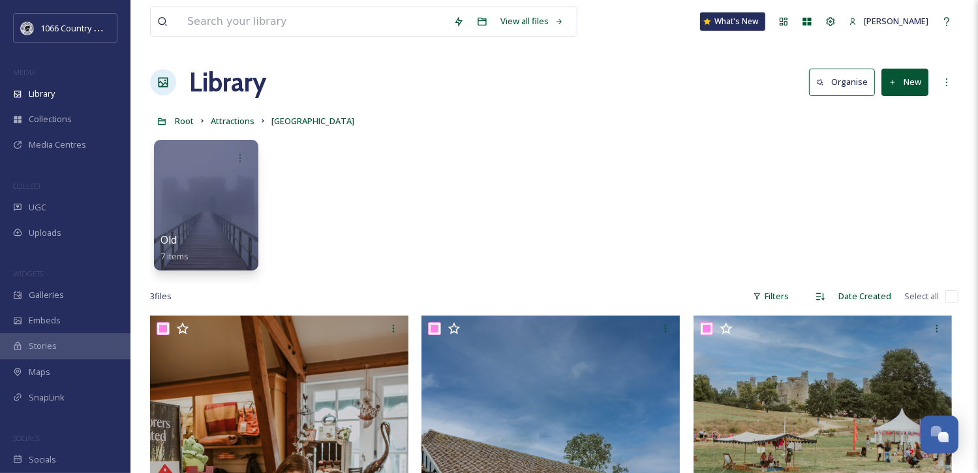
checkbox input "true"
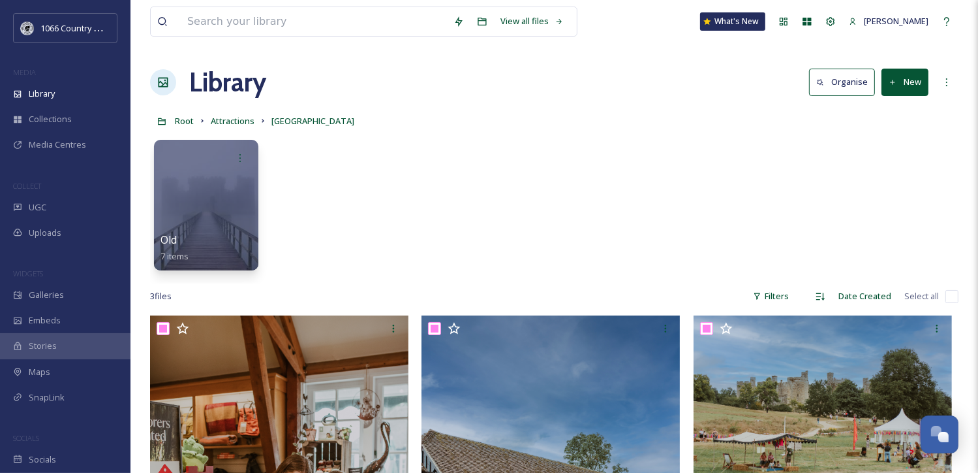
checkbox input "true"
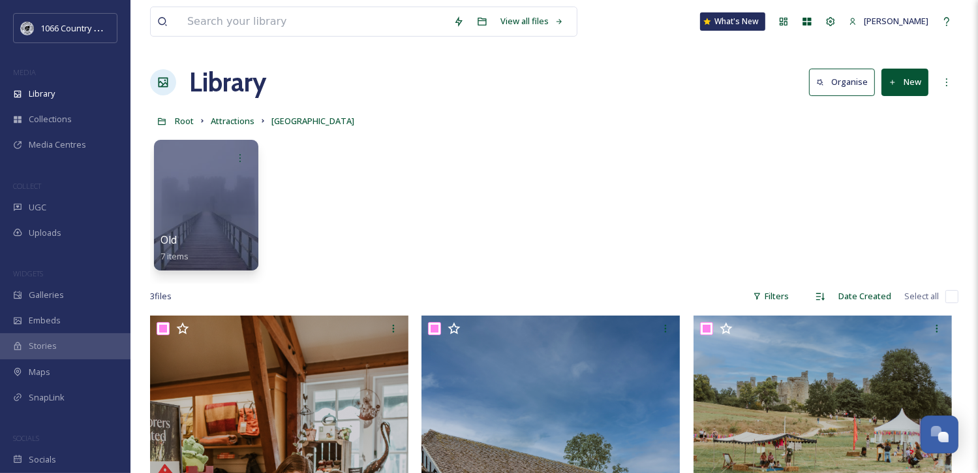
checkbox input "true"
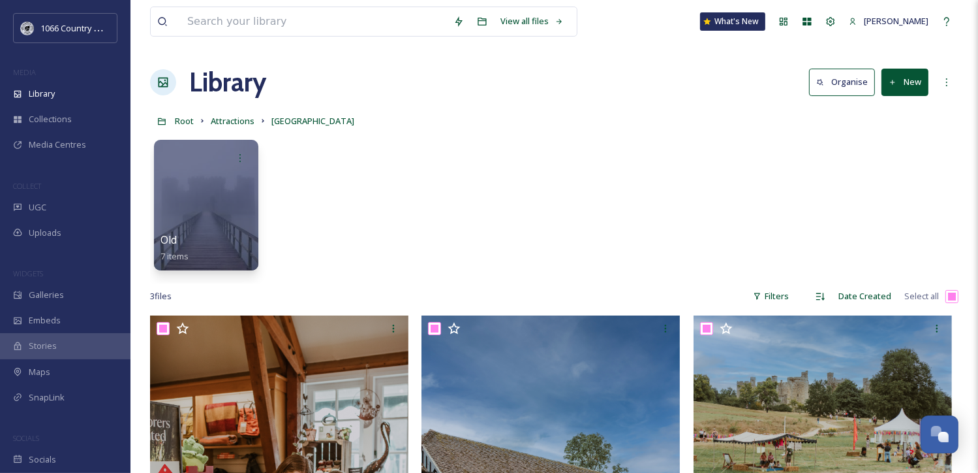
checkbox input "true"
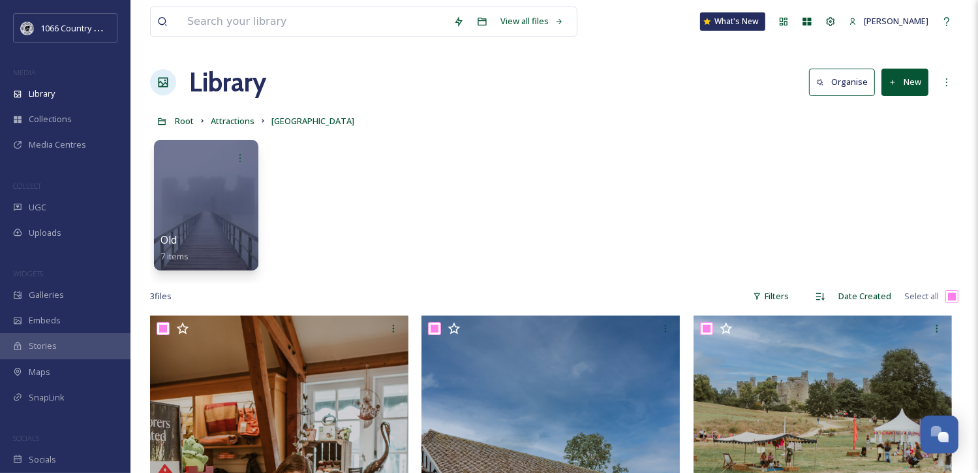
checkbox input "true"
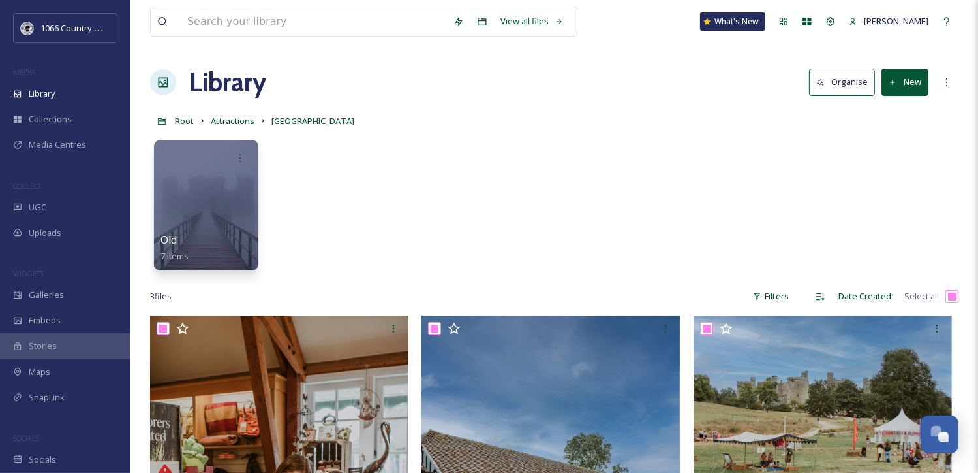
checkbox input "true"
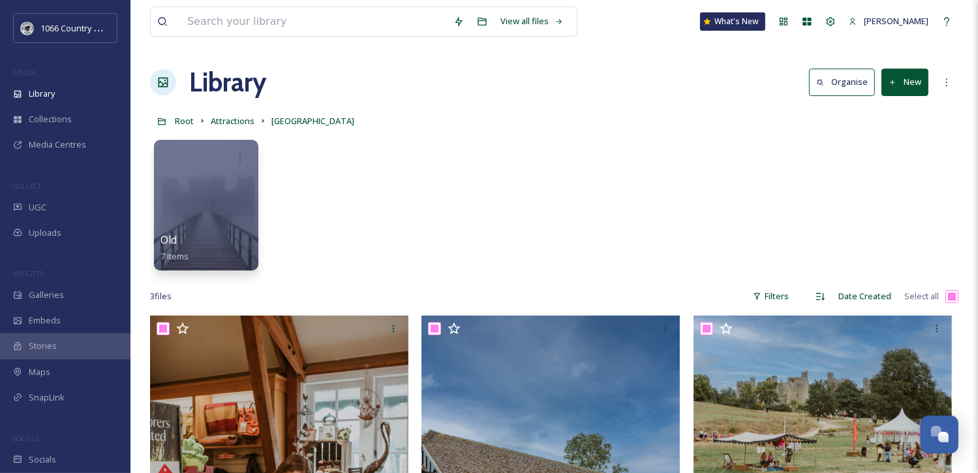
checkbox input "true"
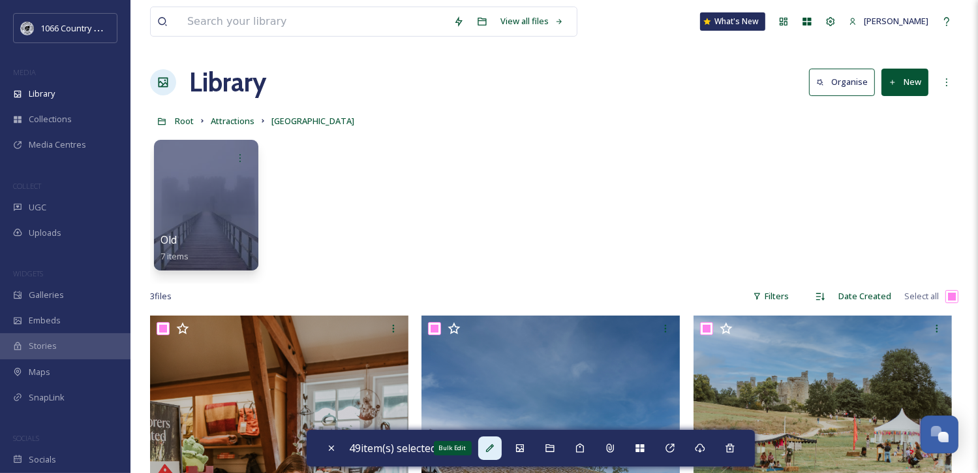
click at [486, 447] on div "Bulk Edit" at bounding box center [489, 447] width 23 height 23
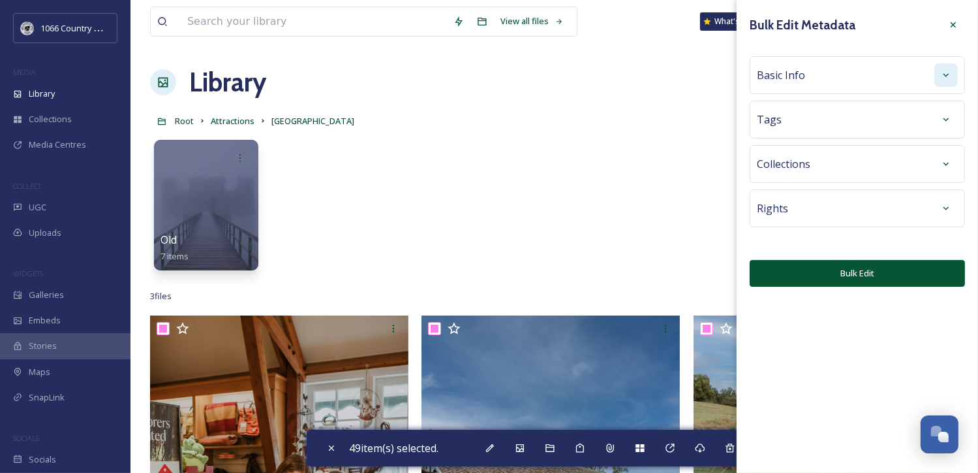
click at [953, 74] on div at bounding box center [946, 74] width 23 height 23
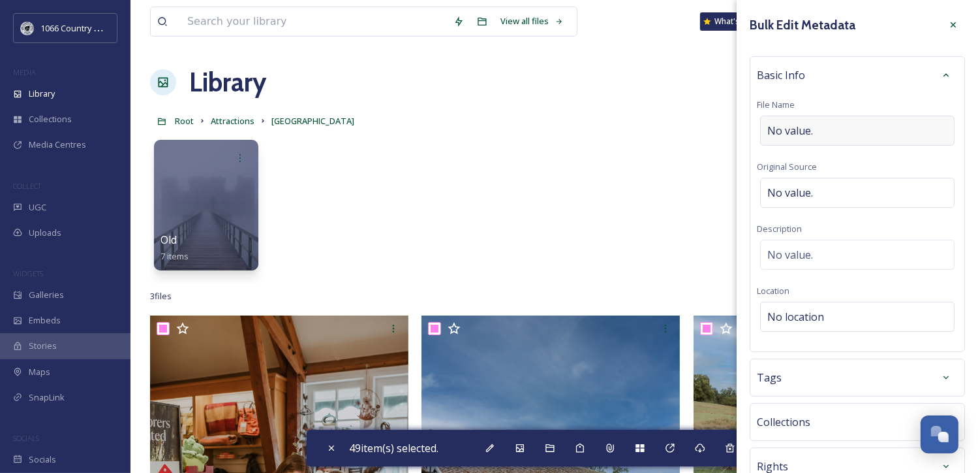
click at [870, 136] on div "No value." at bounding box center [857, 131] width 195 height 30
type input "Boda"
click at [948, 21] on icon at bounding box center [953, 25] width 10 height 10
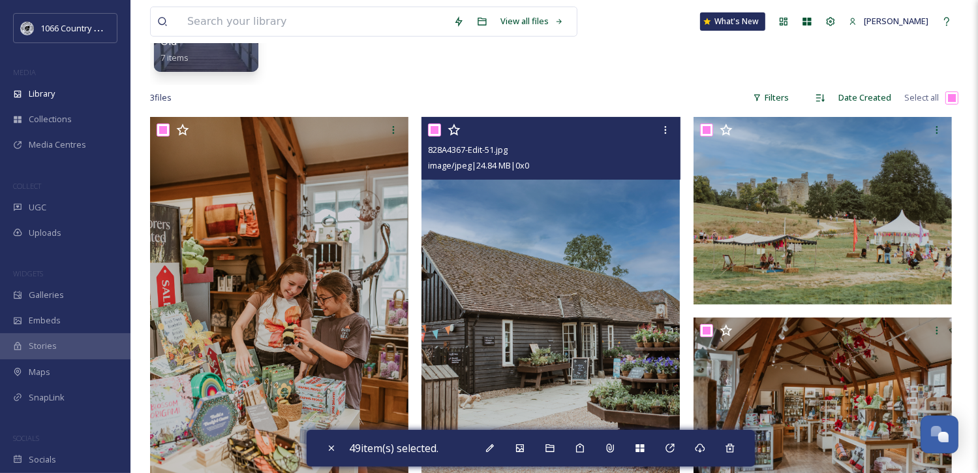
scroll to position [2399, 0]
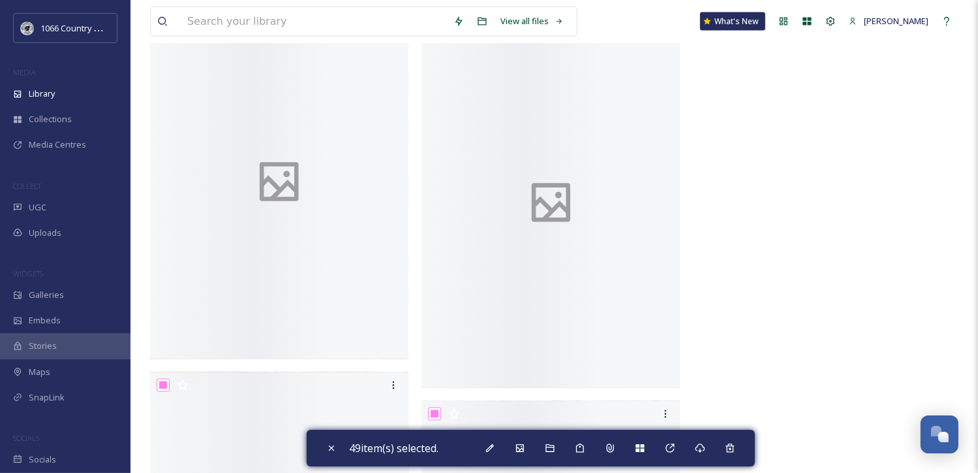
checkbox input "false"
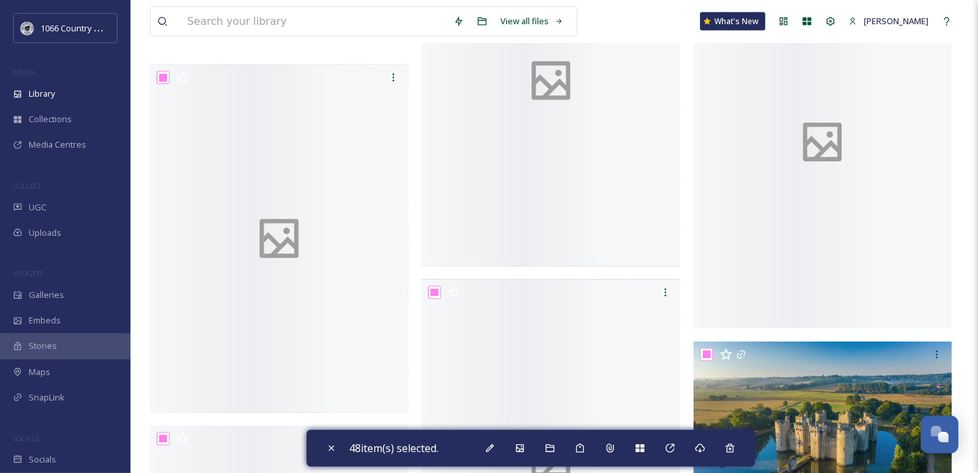
scroll to position [2033, 0]
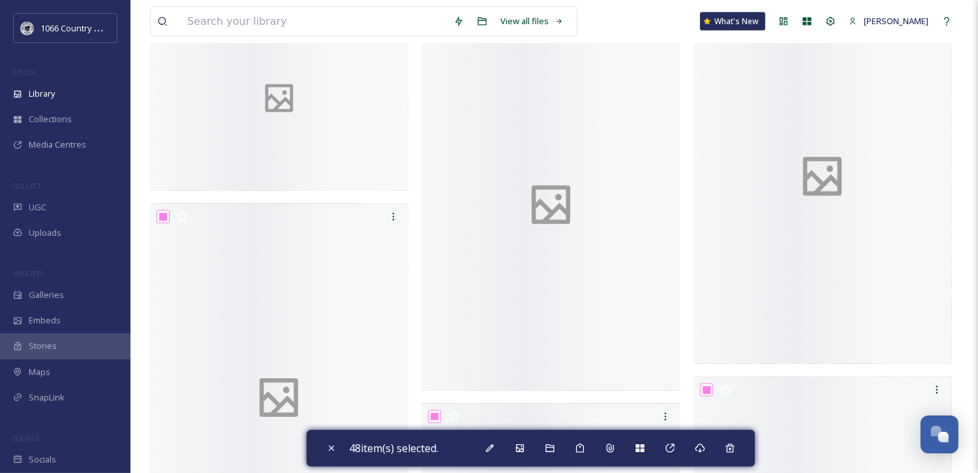
checkbox input "false"
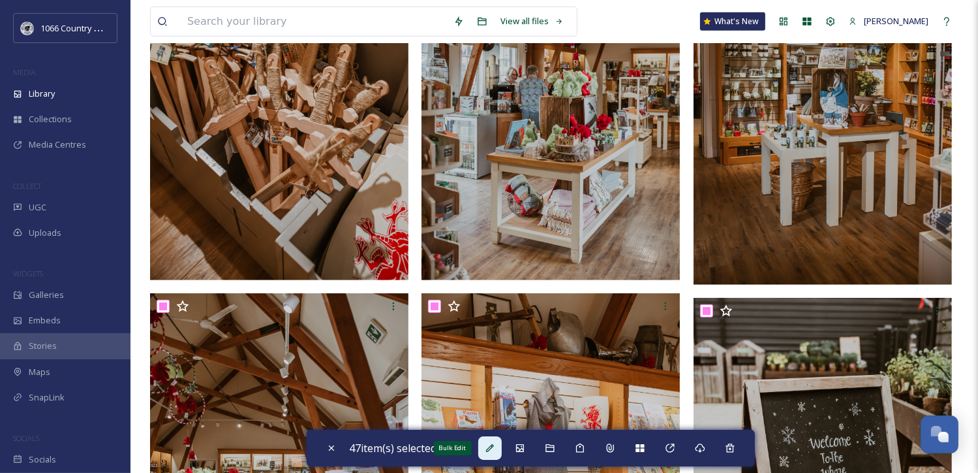
scroll to position [744, 0]
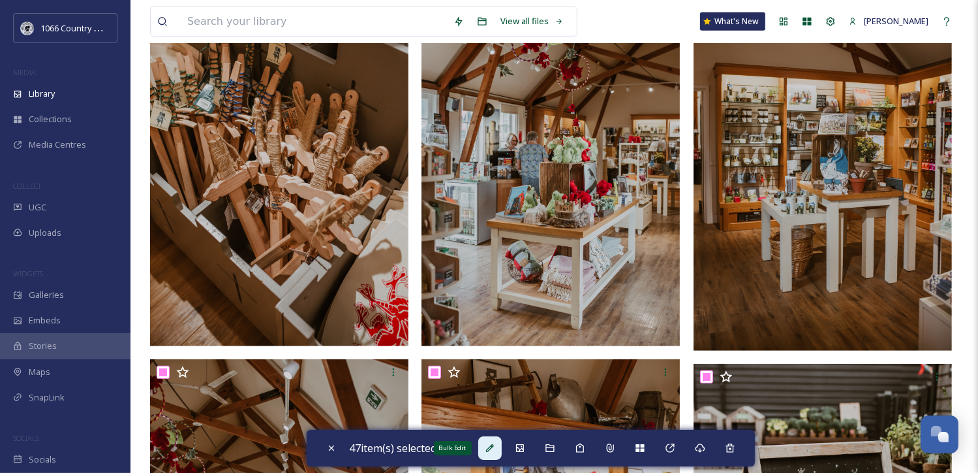
click at [492, 441] on div "Bulk Edit" at bounding box center [489, 447] width 23 height 23
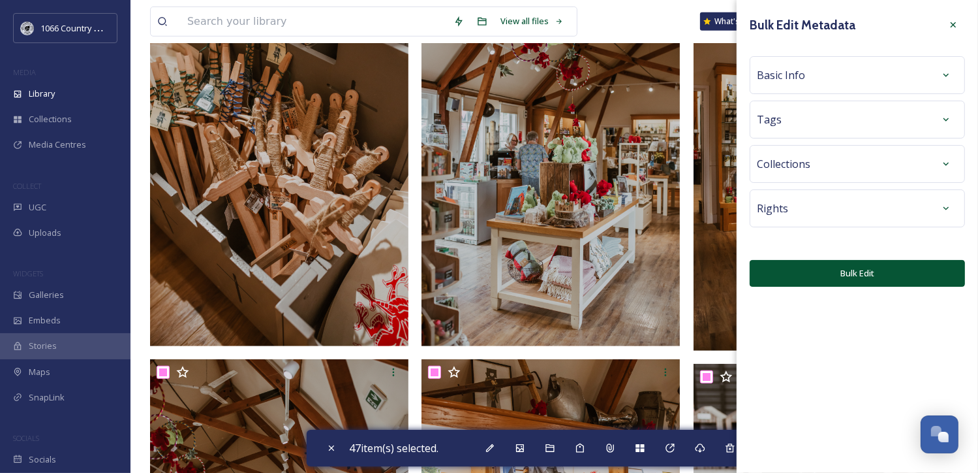
click at [884, 72] on div "Basic Info" at bounding box center [857, 74] width 201 height 23
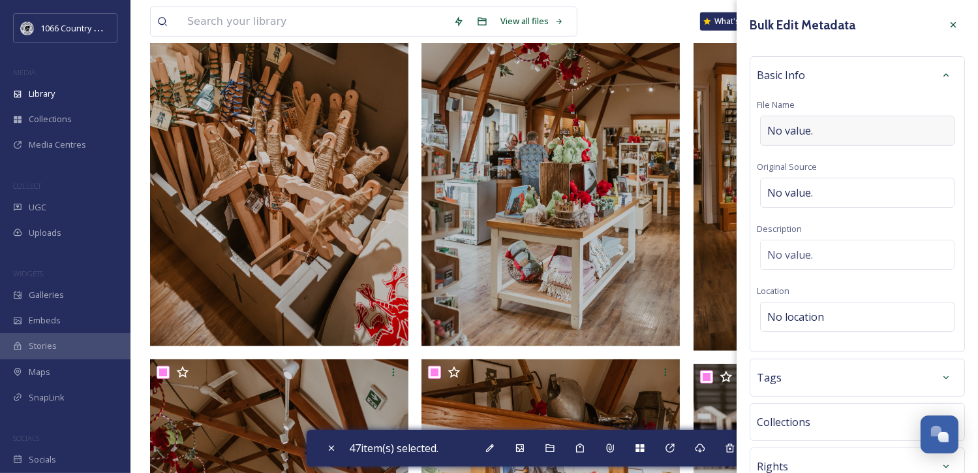
click at [809, 131] on span "No value." at bounding box center [791, 131] width 46 height 16
click at [849, 132] on input "[GEOGRAPHIC_DATA] - Cmpaign Shoot" at bounding box center [857, 131] width 201 height 30
type input "Bodiam Castle - Campaign Shoot"
click at [822, 246] on div "No value." at bounding box center [857, 255] width 195 height 30
paste textarea "1066 Photography Campaign 2025 - [PERSON_NAME] Photography"
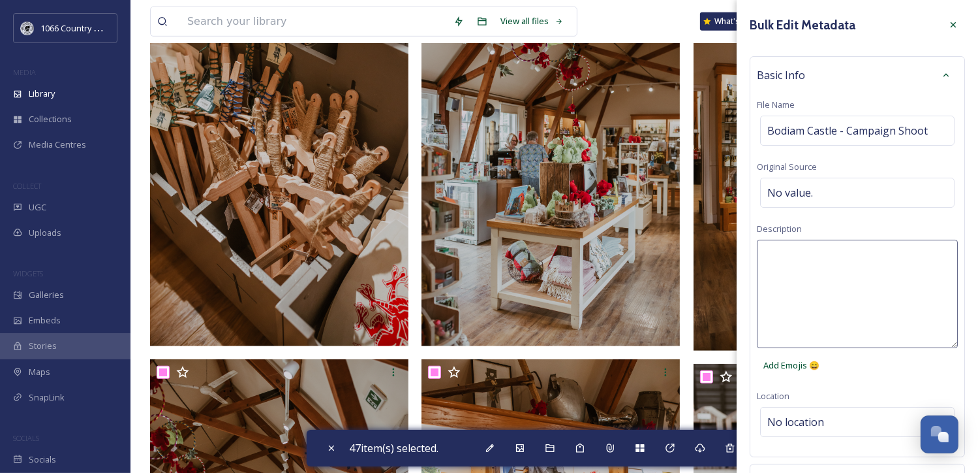
type textarea "1066 Photography Campaign 2025 - [PERSON_NAME] Photography"
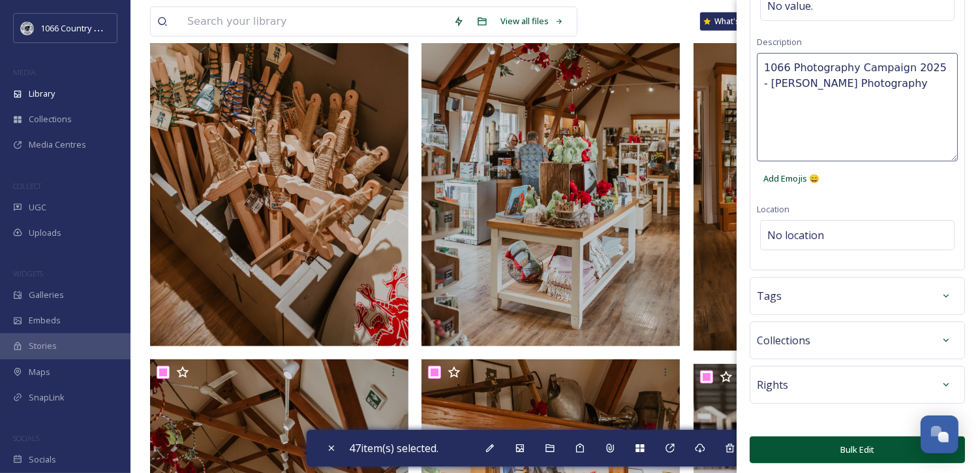
click at [835, 455] on button "Bulk Edit" at bounding box center [857, 449] width 215 height 27
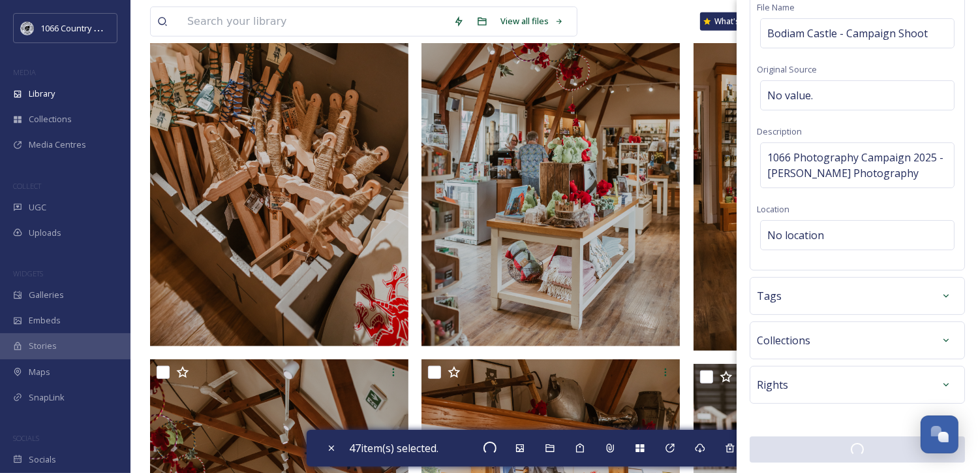
checkbox input "false"
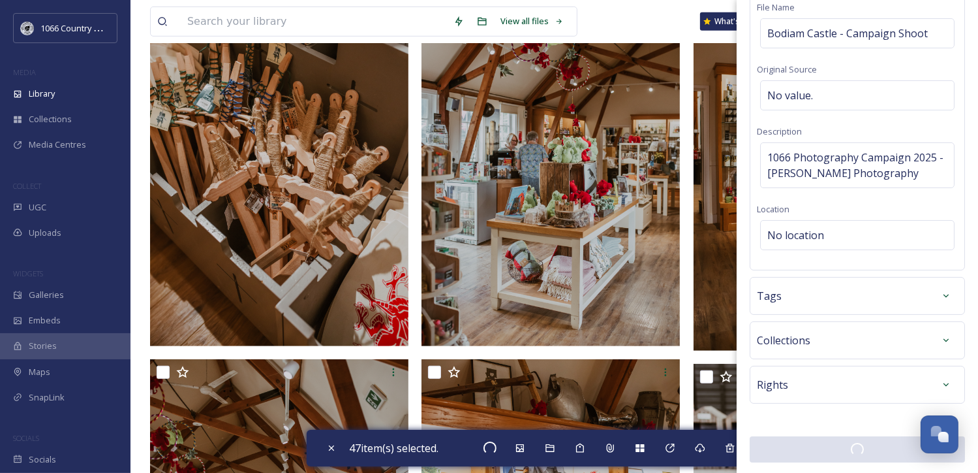
checkbox input "false"
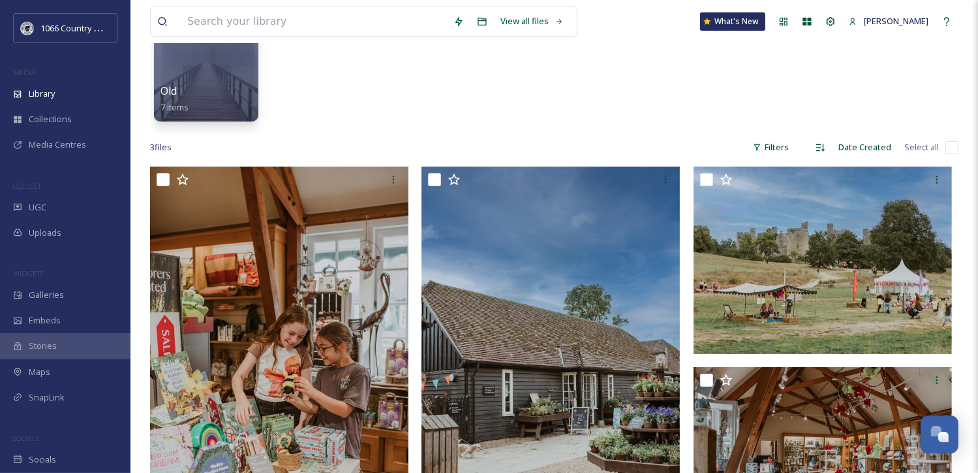
scroll to position [0, 0]
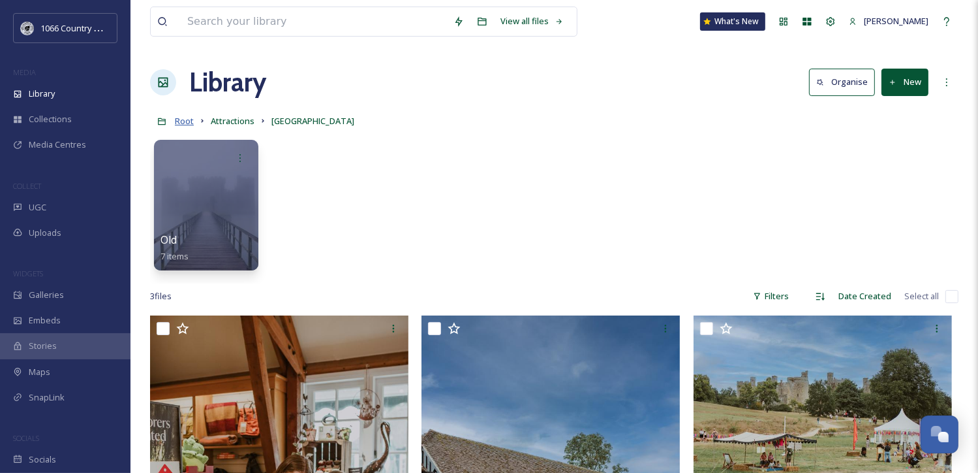
click at [187, 118] on span "Root" at bounding box center [184, 121] width 19 height 12
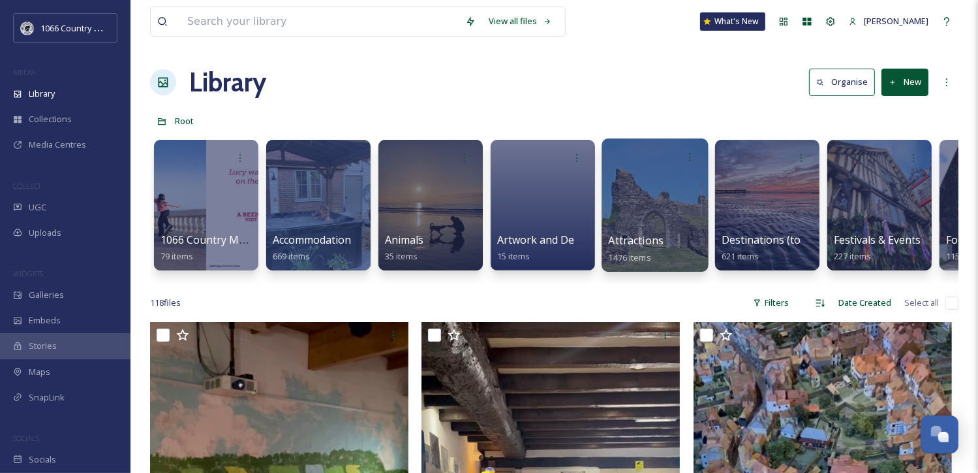
click at [656, 221] on div at bounding box center [655, 204] width 106 height 133
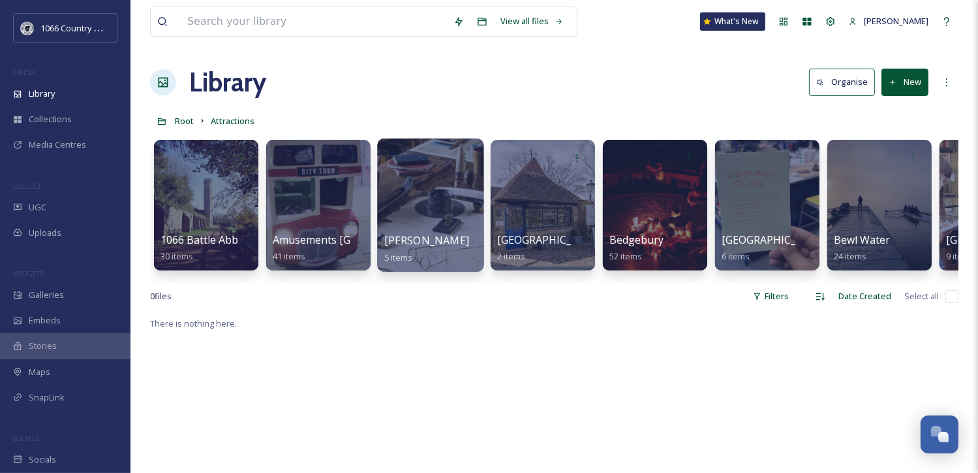
click at [453, 225] on div at bounding box center [430, 204] width 106 height 133
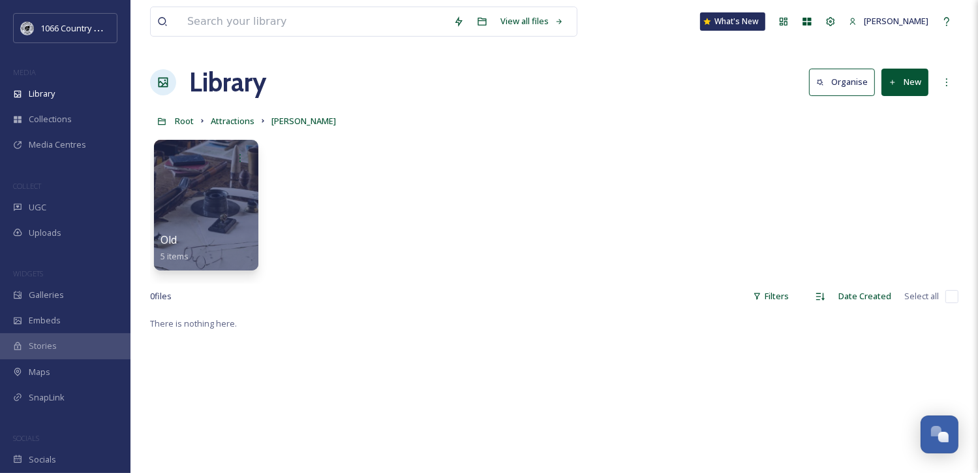
click at [901, 72] on button "New" at bounding box center [905, 82] width 47 height 27
click at [885, 111] on span "File Upload" at bounding box center [899, 112] width 43 height 12
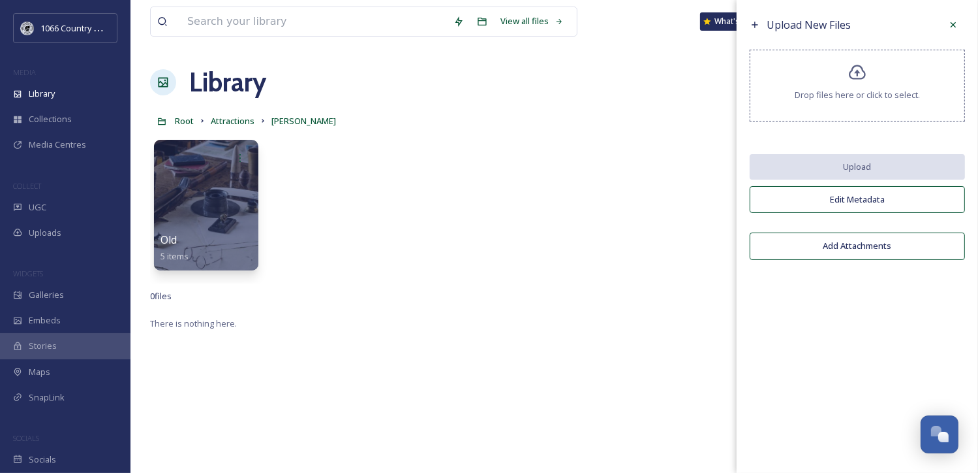
click at [865, 101] on div "Drop files here or click to select." at bounding box center [857, 86] width 215 height 72
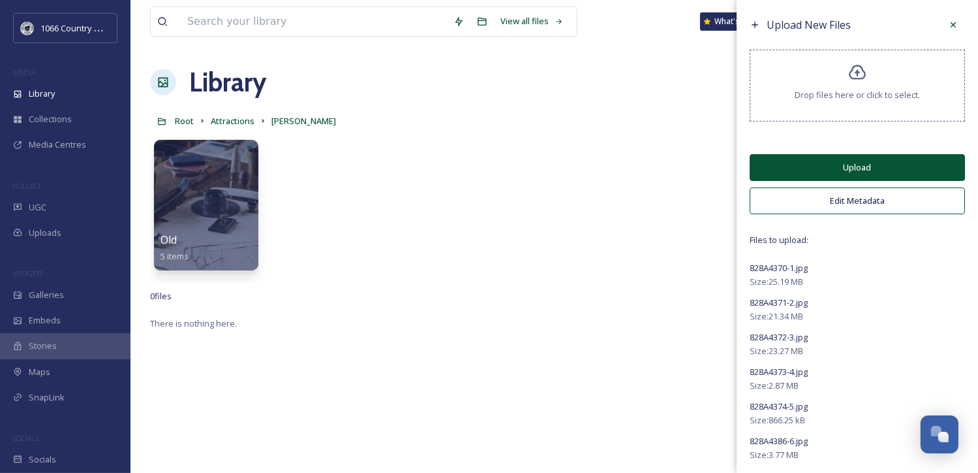
click at [820, 159] on button "Upload" at bounding box center [857, 167] width 215 height 27
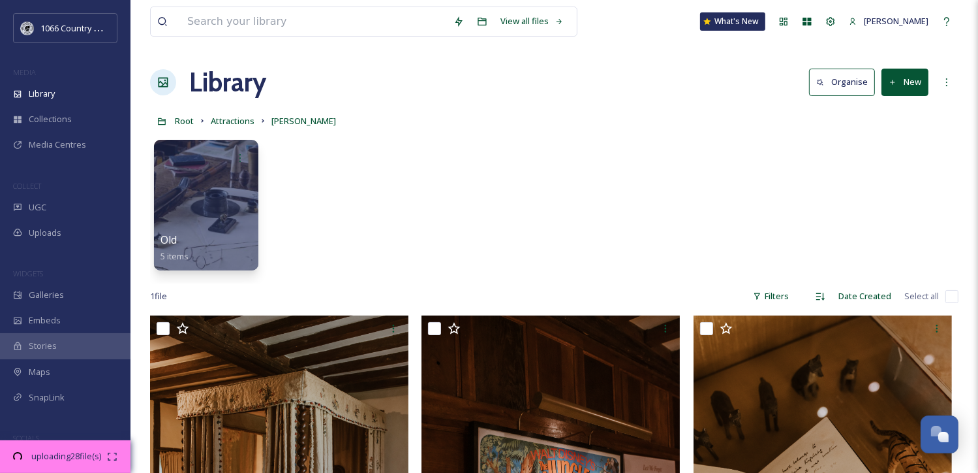
click at [450, 125] on div "Root Attractions [PERSON_NAME]" at bounding box center [554, 120] width 809 height 25
click at [81, 451] on span "uploading 28 file(s)" at bounding box center [66, 456] width 82 height 12
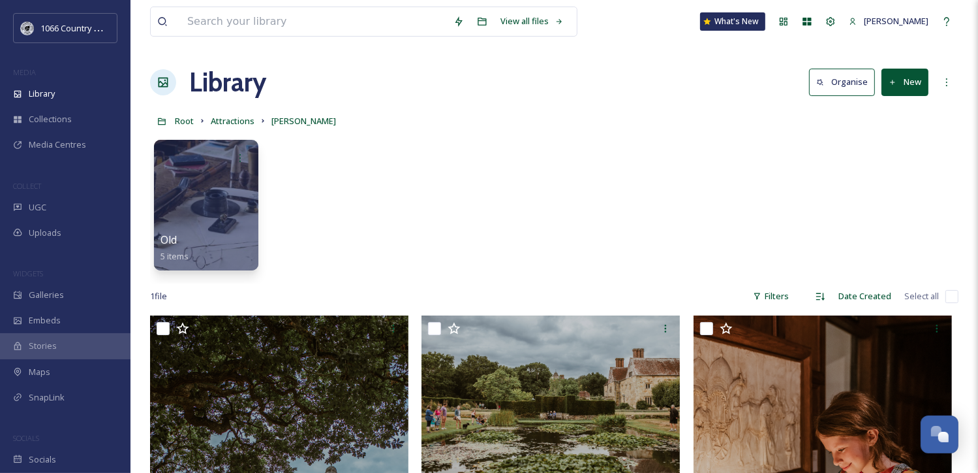
click at [952, 291] on input "checkbox" at bounding box center [952, 296] width 13 height 13
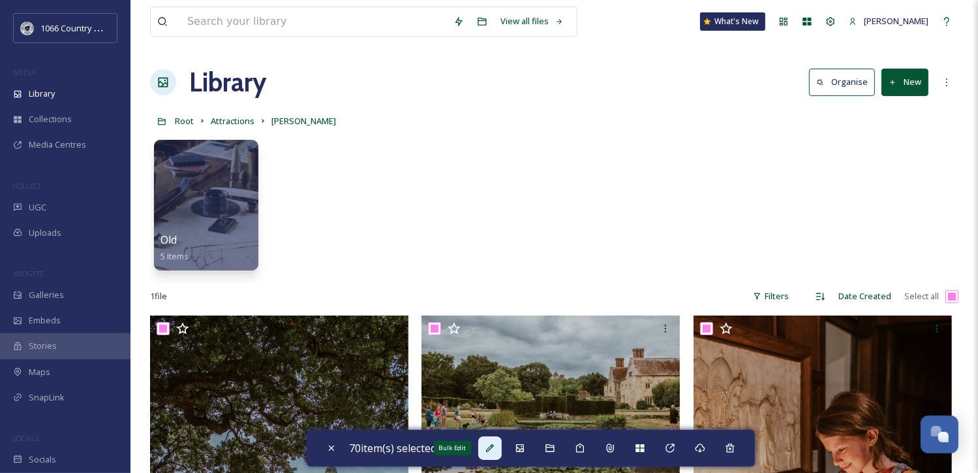
click at [492, 445] on icon at bounding box center [490, 448] width 10 height 10
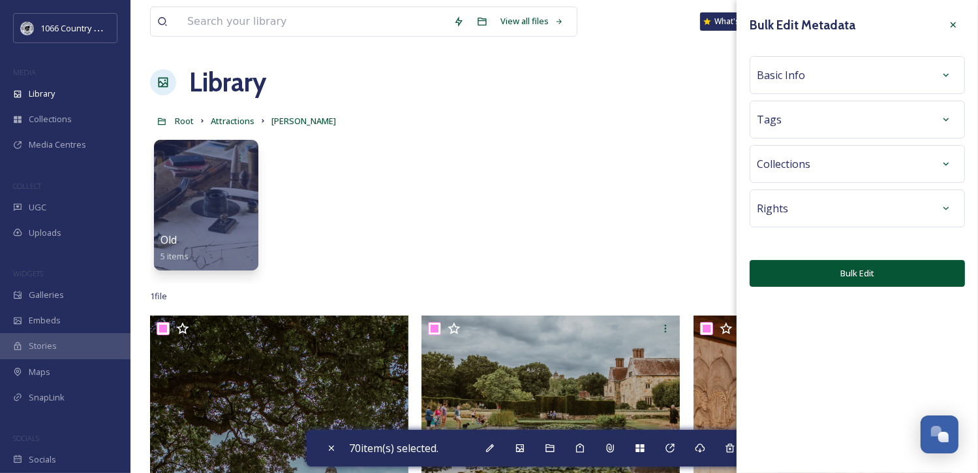
click at [934, 71] on div "Basic Info" at bounding box center [857, 74] width 201 height 23
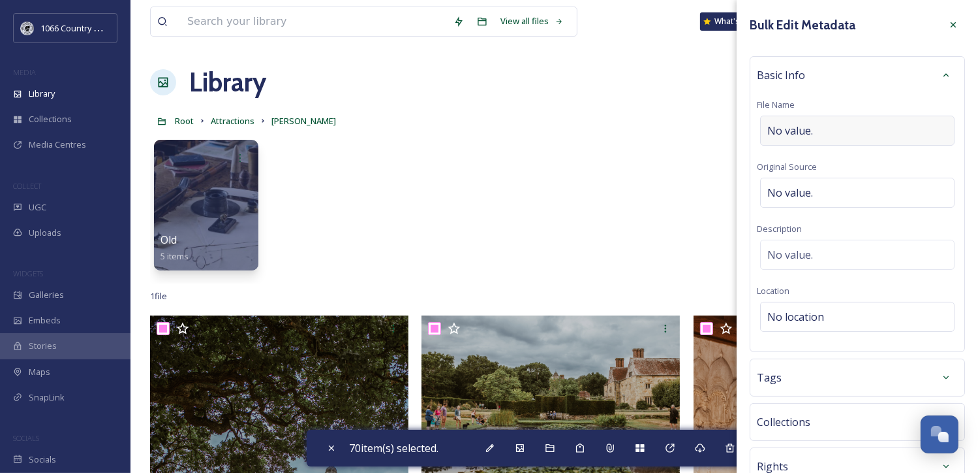
click at [828, 125] on div "No value." at bounding box center [857, 131] width 195 height 30
click at [849, 250] on div "No value." at bounding box center [857, 251] width 195 height 30
paste textarea "1066 Photography Campaign 2025 - [PERSON_NAME] Photography"
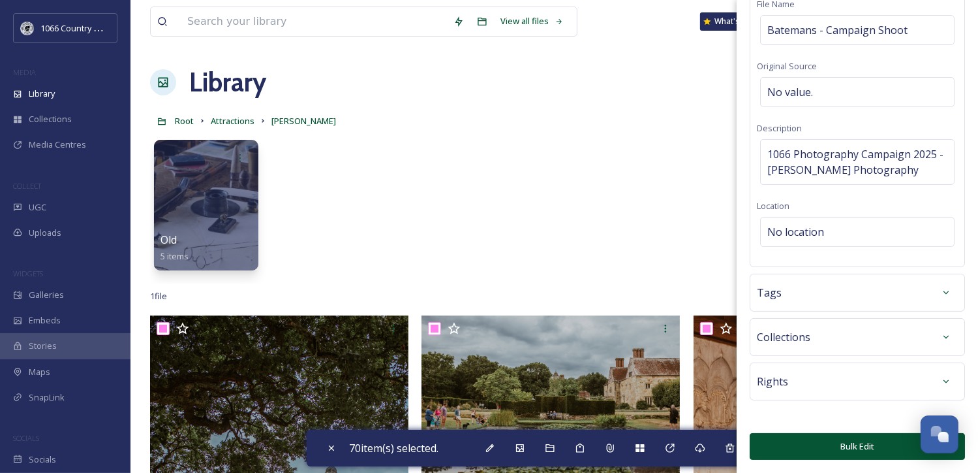
scroll to position [97, 0]
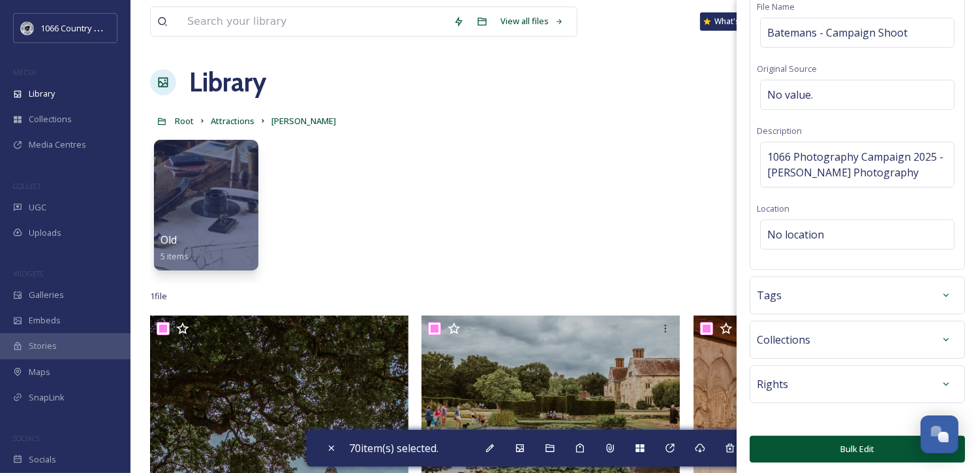
click at [828, 437] on button "Bulk Edit" at bounding box center [857, 448] width 215 height 27
